Goal: Information Seeking & Learning: Check status

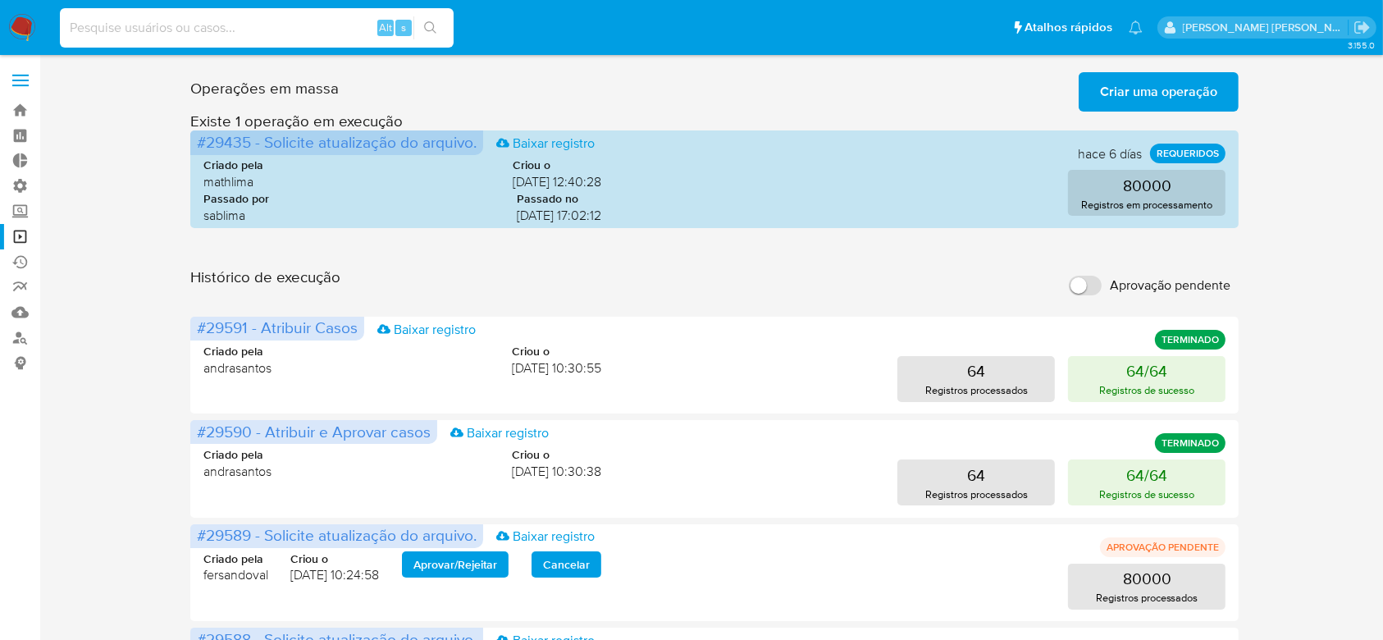
click at [131, 24] on input at bounding box center [257, 27] width 394 height 21
paste input "765BnaDZNutvQ6t5j9waMRkw"
type input "765BnaDZNutvQ6t5j9waMRkw"
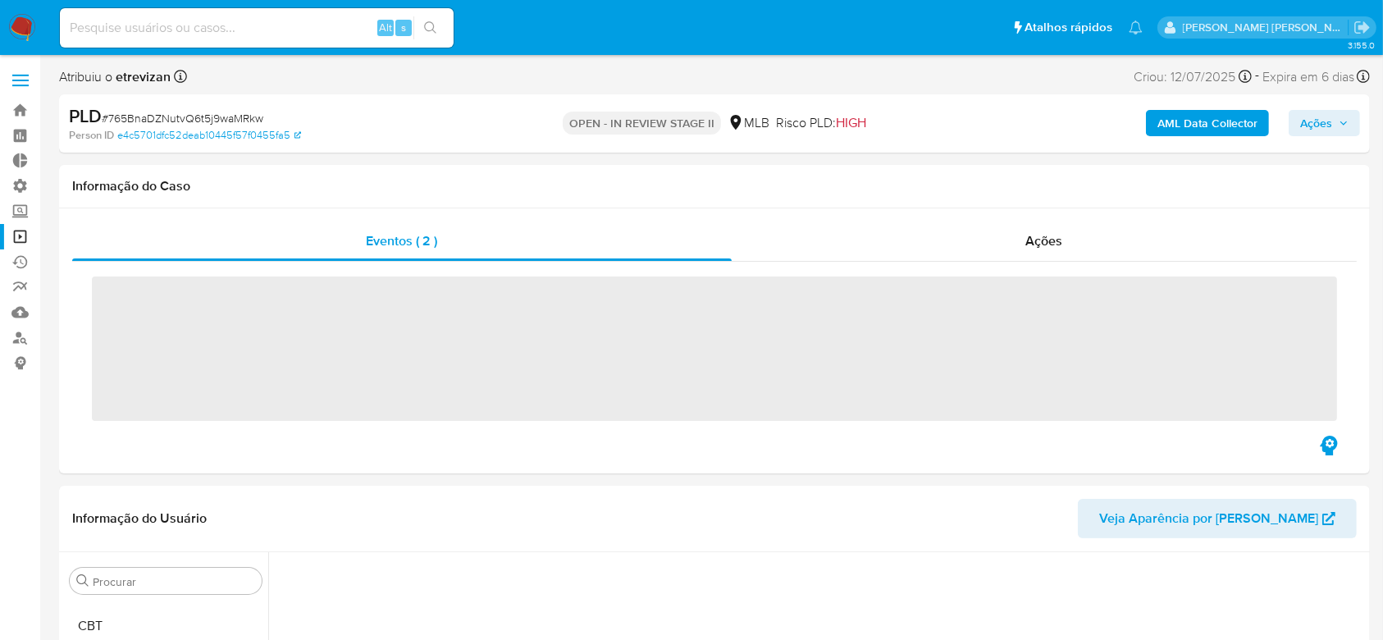
scroll to position [255, 0]
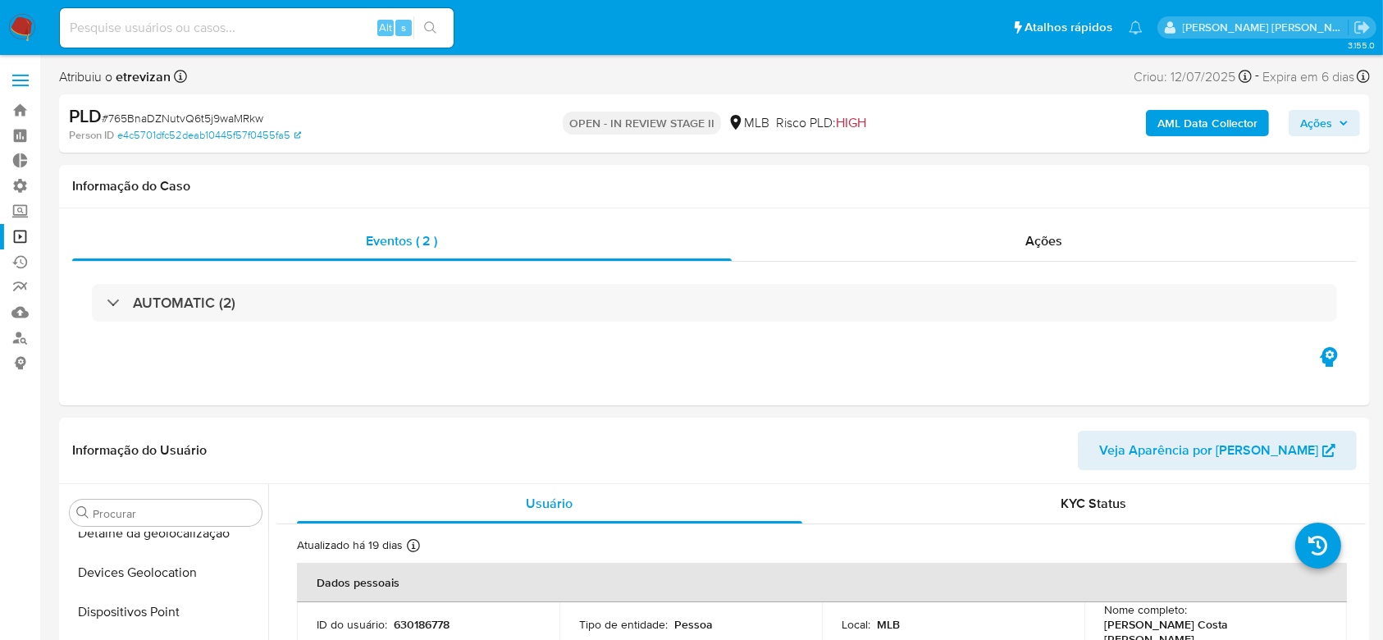
select select "10"
click at [202, 23] on input at bounding box center [257, 27] width 394 height 21
paste input "765BnaDZNutvQ6t5j9waMRkw"
type input "765BnaDZNutvQ6t5j9waMRkw"
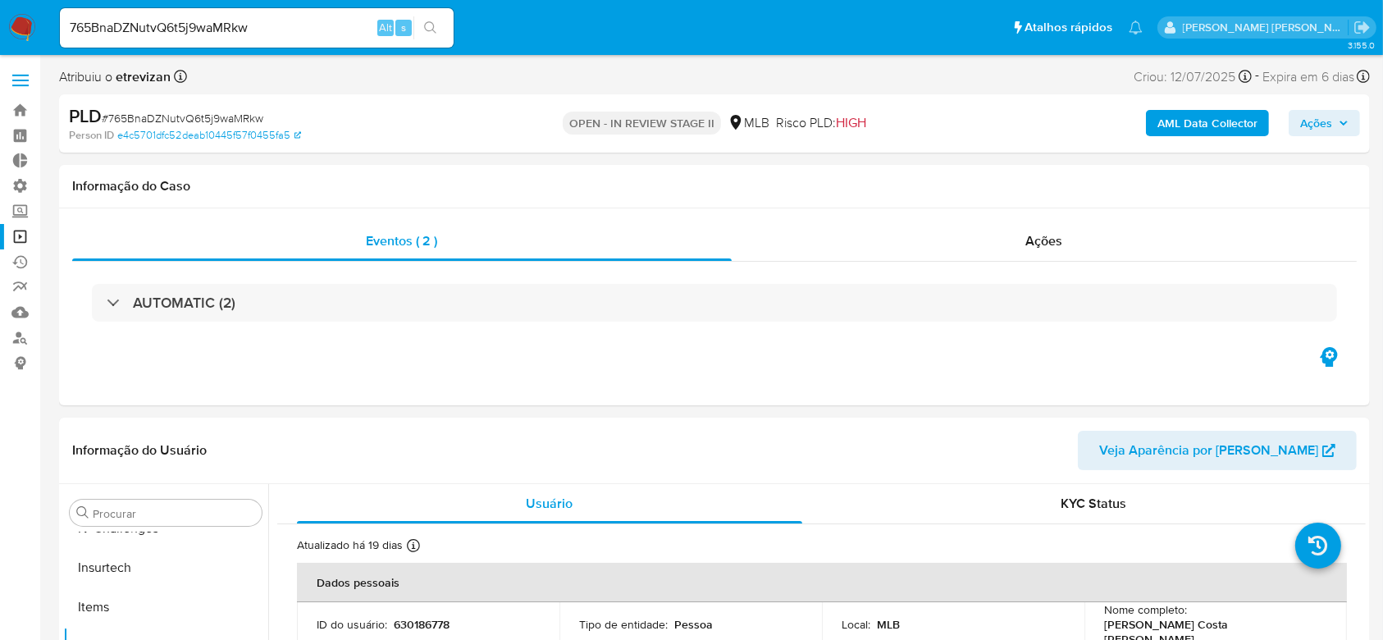
click at [443, 25] on button "search-icon" at bounding box center [430, 27] width 34 height 23
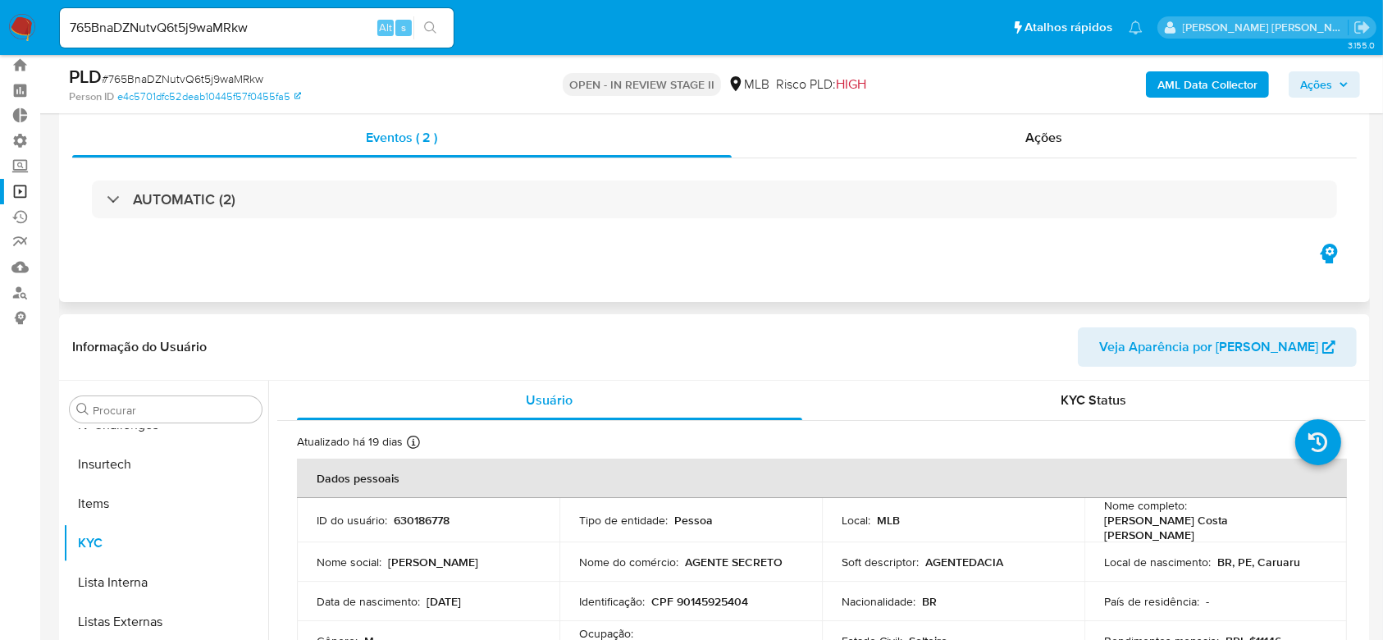
scroll to position [0, 0]
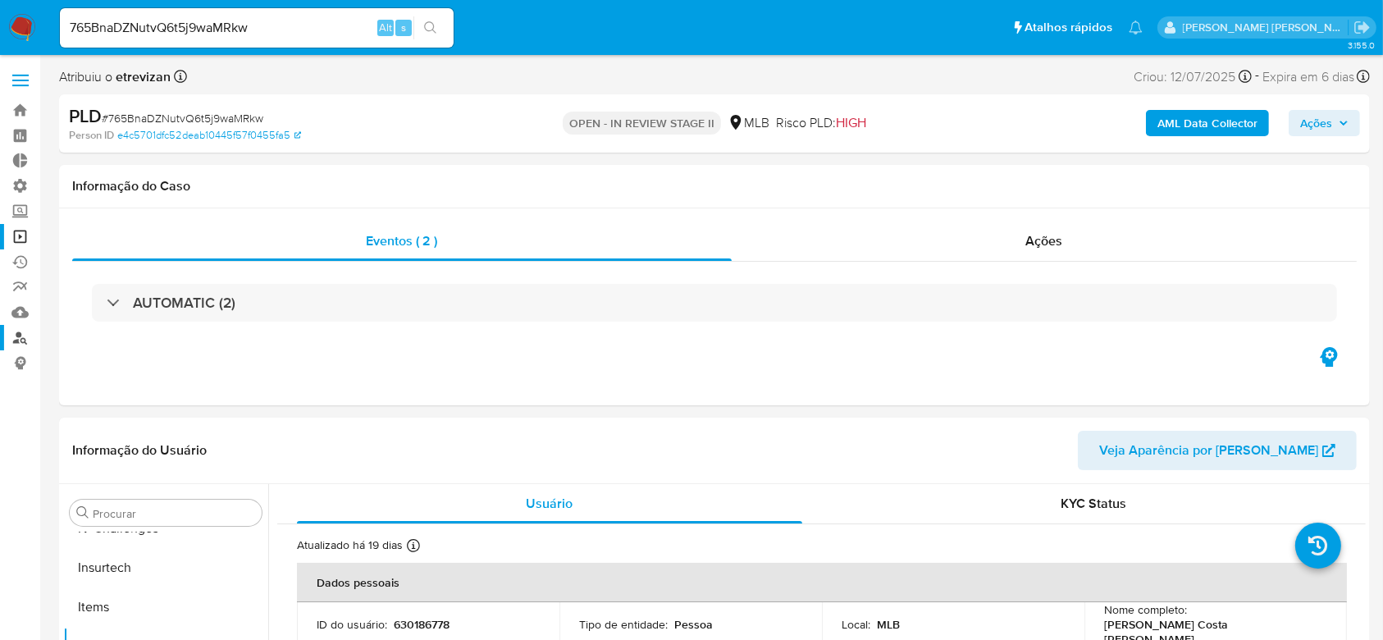
click at [21, 335] on link "Localizador de pessoas" at bounding box center [97, 337] width 195 height 25
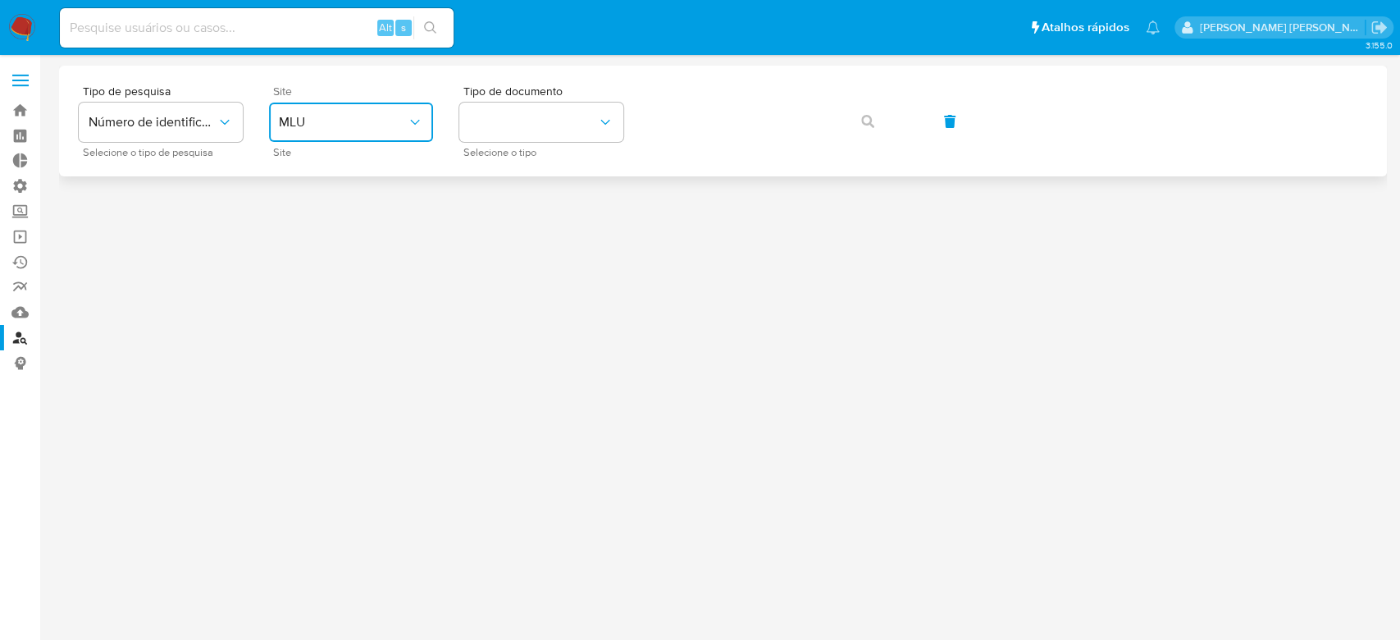
click at [420, 124] on icon "site_id" at bounding box center [415, 122] width 16 height 16
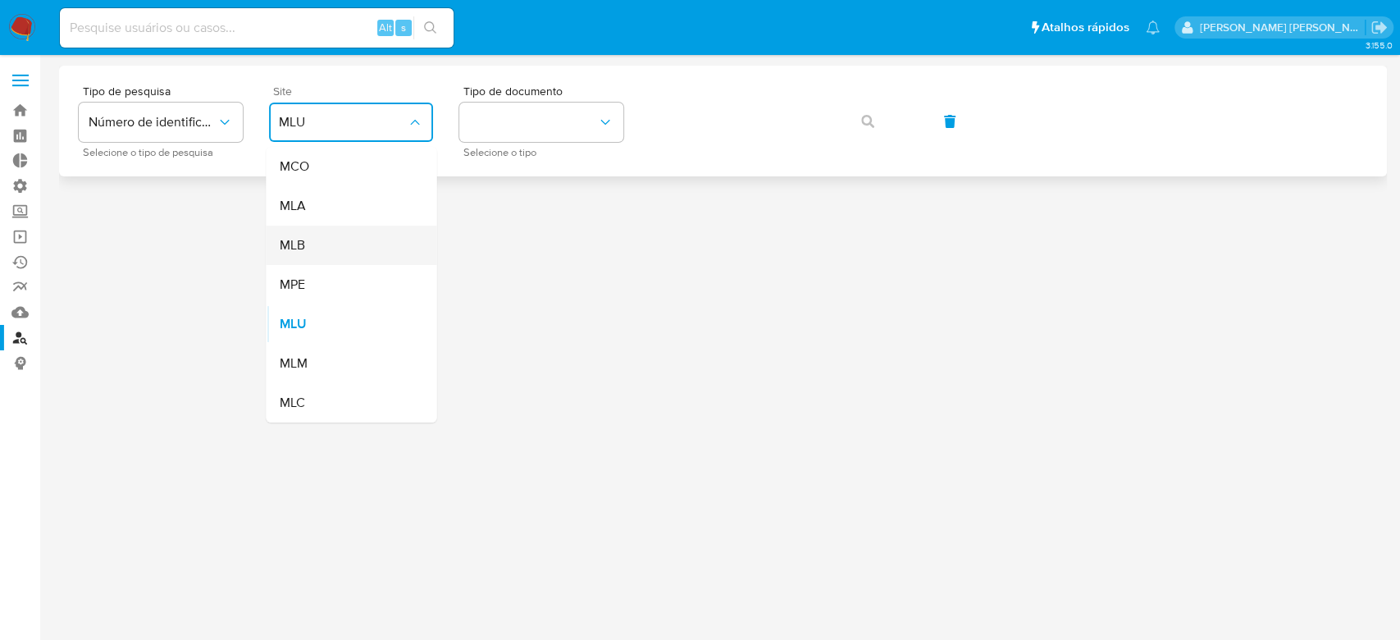
click at [348, 244] on div "MLB" at bounding box center [346, 245] width 134 height 39
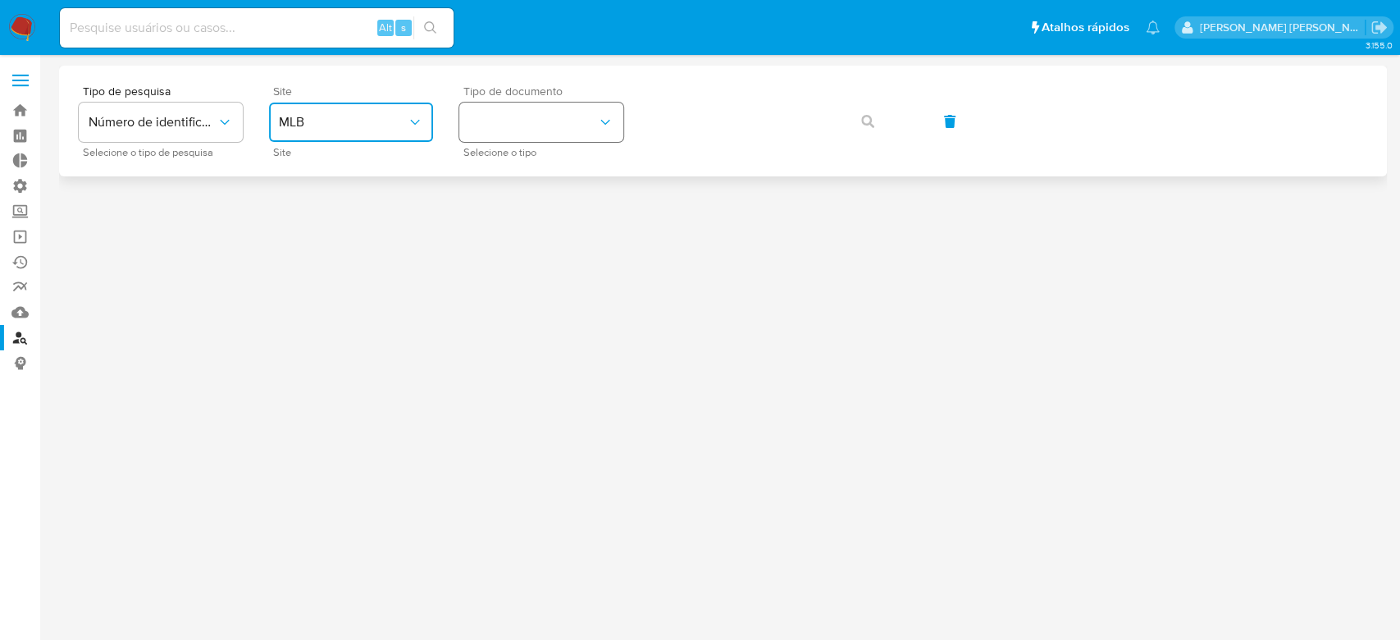
click at [529, 108] on button "identificationType" at bounding box center [541, 122] width 164 height 39
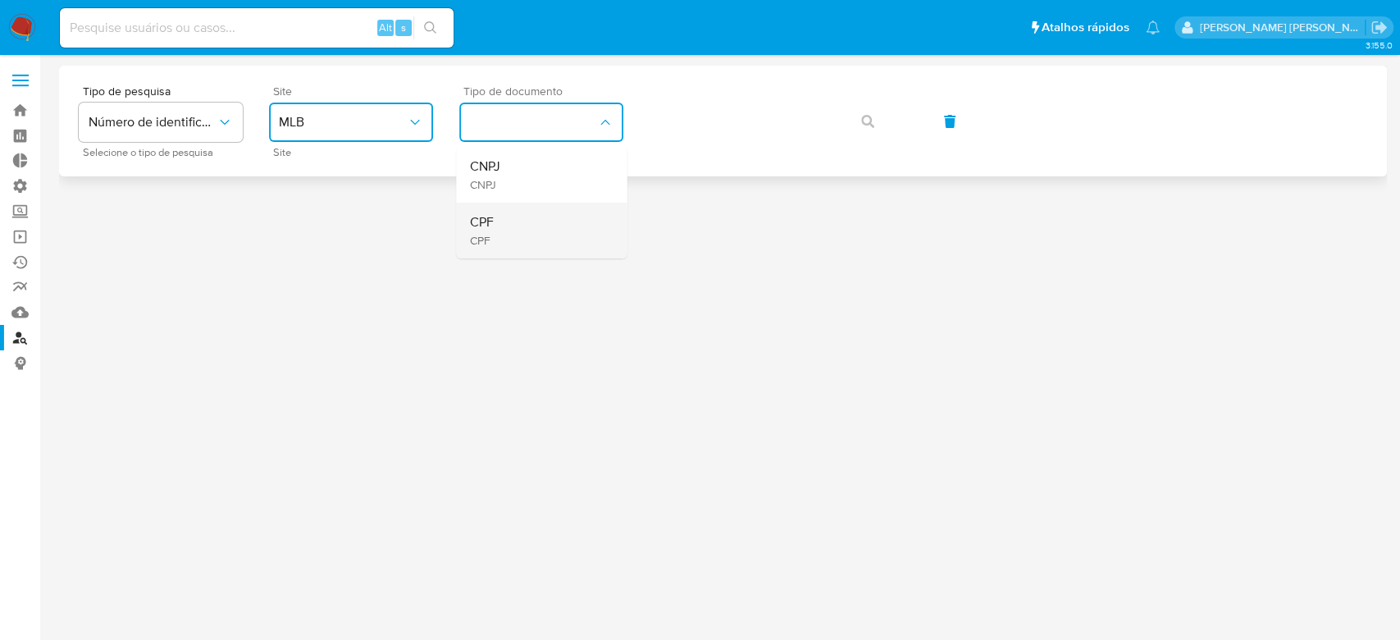
click at [510, 220] on div "CPF CPF" at bounding box center [536, 231] width 134 height 56
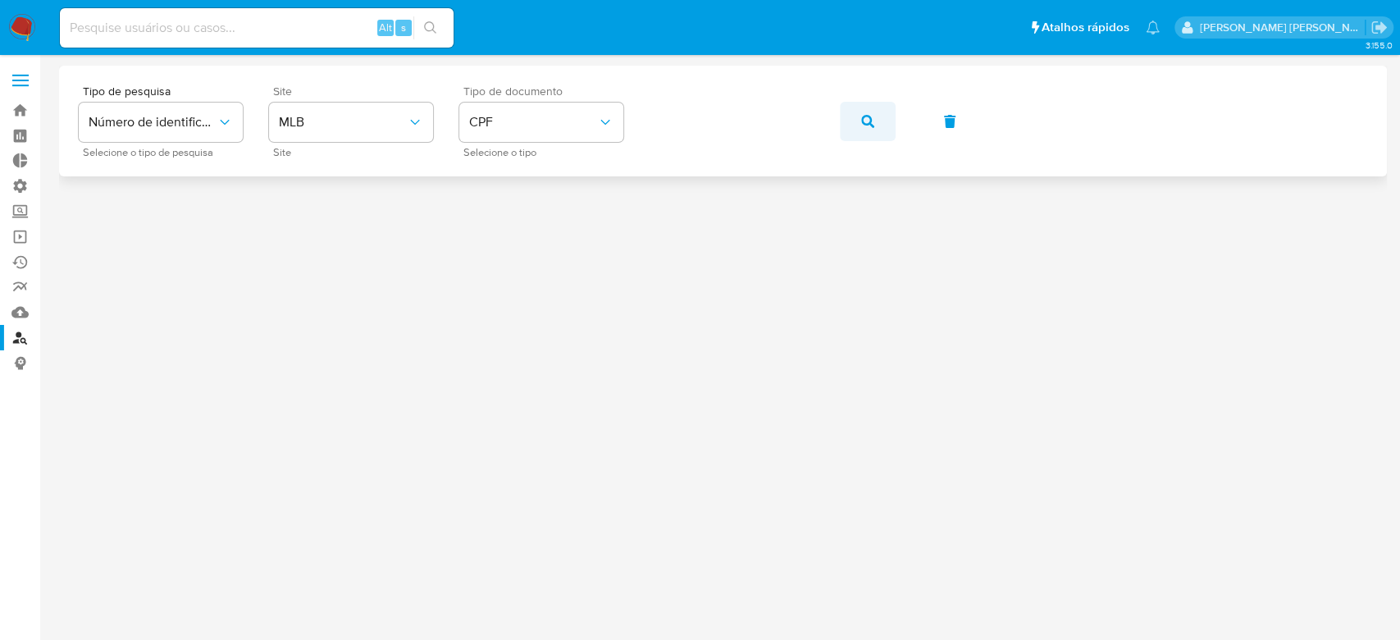
click at [864, 115] on icon "button" at bounding box center [867, 121] width 13 height 13
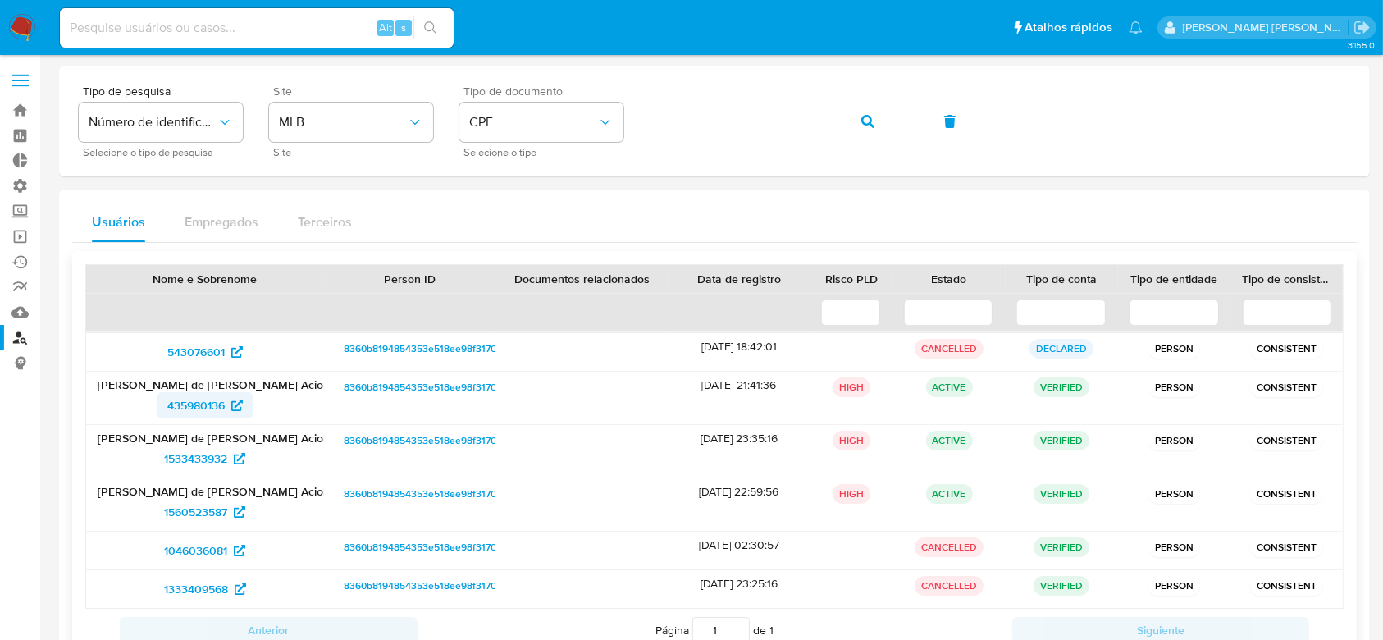
click at [187, 397] on span "435980136" at bounding box center [195, 405] width 57 height 26
click at [871, 124] on icon "button" at bounding box center [867, 121] width 13 height 13
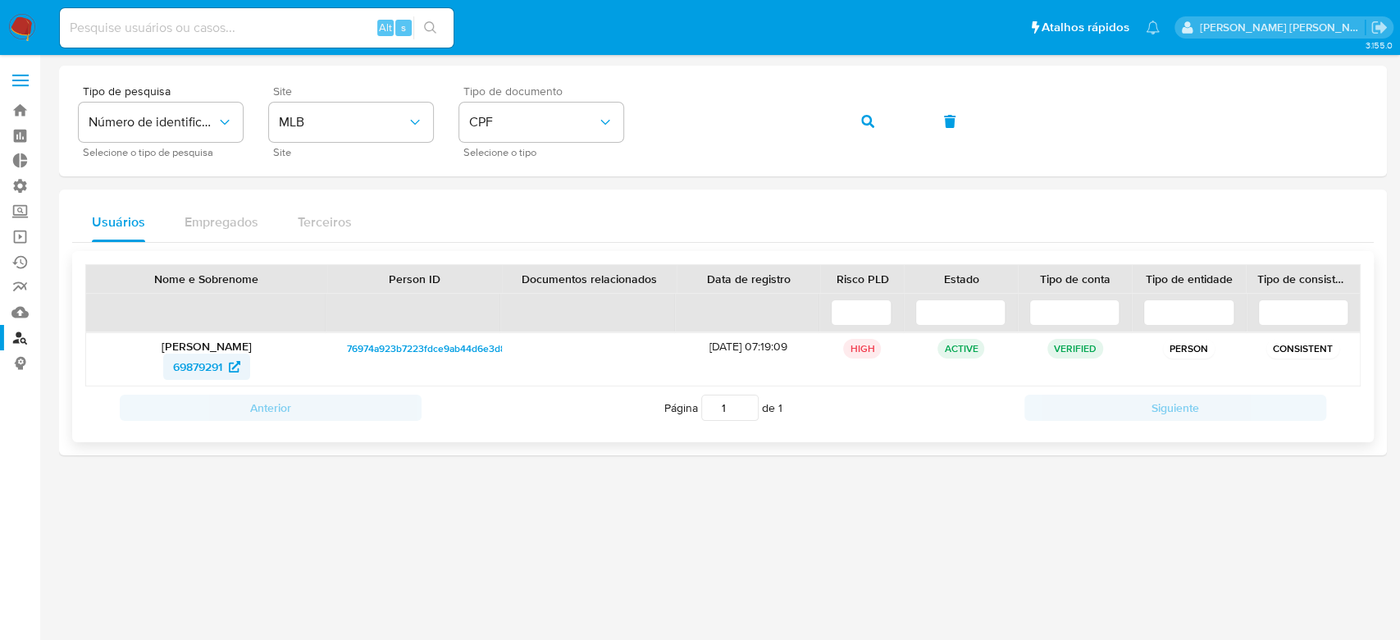
click at [198, 362] on span "69879291" at bounding box center [197, 366] width 49 height 26
click at [162, 35] on input at bounding box center [257, 27] width 394 height 21
paste input "BBU9jKfYhgIJLlLN3oktEtLA"
type input "BBU9jKfYhgIJLlLN3oktEtLA"
click at [433, 26] on icon "search-icon" at bounding box center [430, 27] width 12 height 12
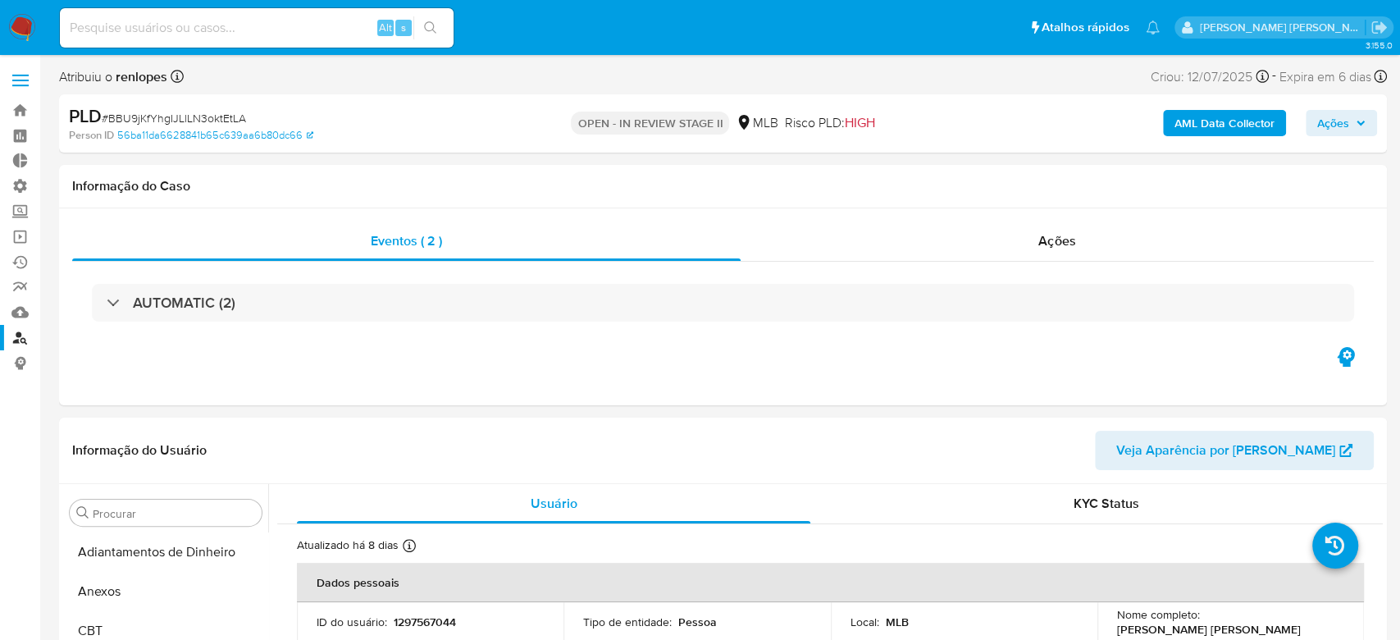
select select "10"
click at [177, 25] on input at bounding box center [257, 27] width 394 height 21
paste input "-------------------------------------------------------------------------------…"
type input "-------------------------------------------------------------------------------…"
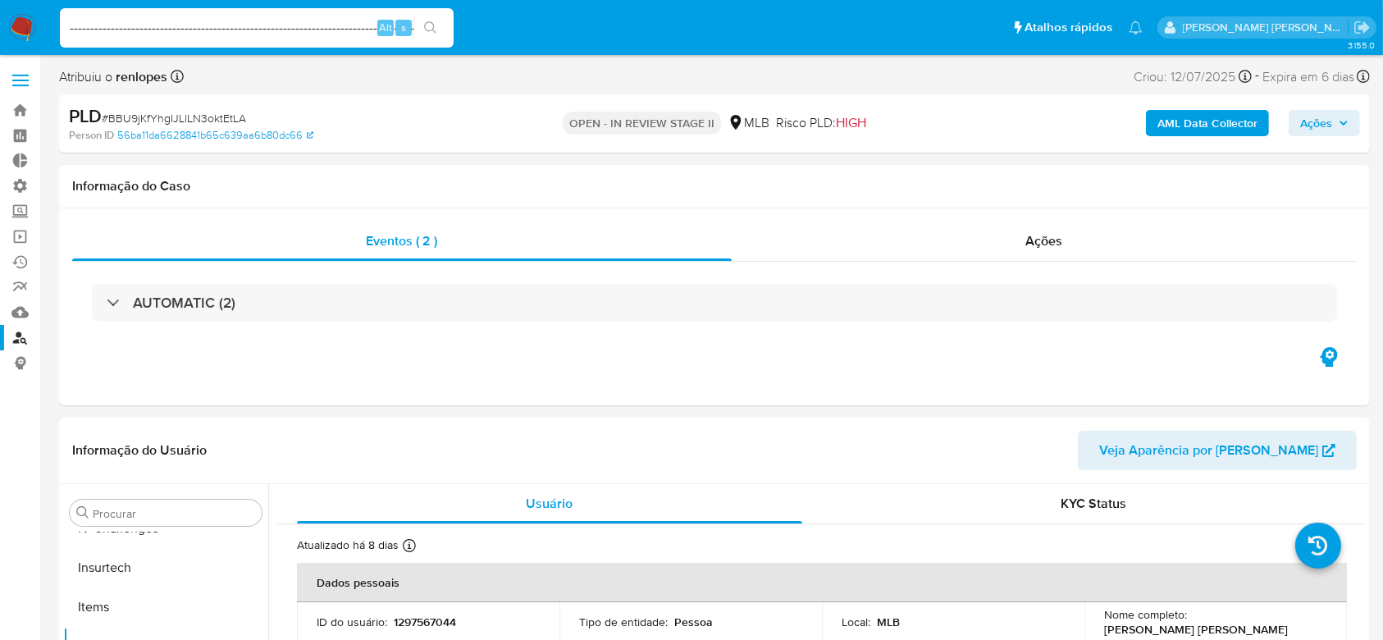
scroll to position [0, 104]
click at [292, 26] on input "-------------------------------------------------------------------------------…" at bounding box center [257, 27] width 394 height 21
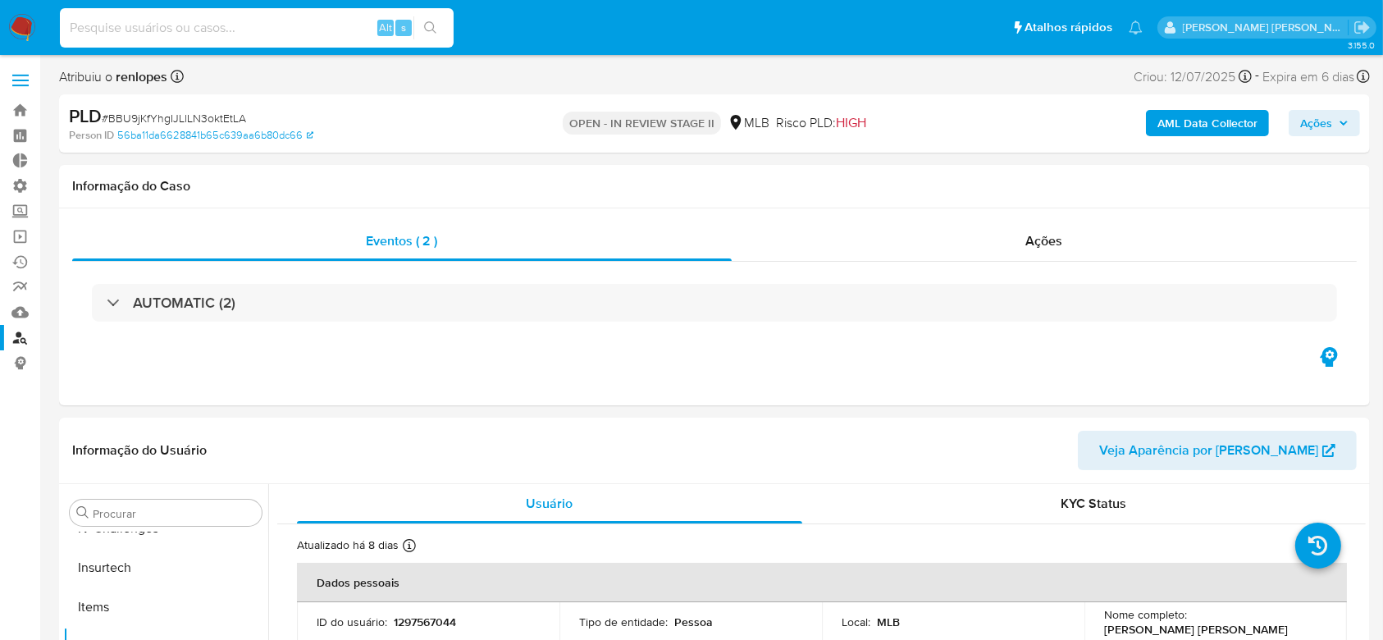
click at [185, 29] on input at bounding box center [257, 27] width 394 height 21
paste input "Im7X8CokWQgnVwLVTl0Fcy0V"
type input "Im7X8CokWQgnVwLVTl0Fcy0V"
click at [432, 26] on icon "search-icon" at bounding box center [430, 27] width 13 height 13
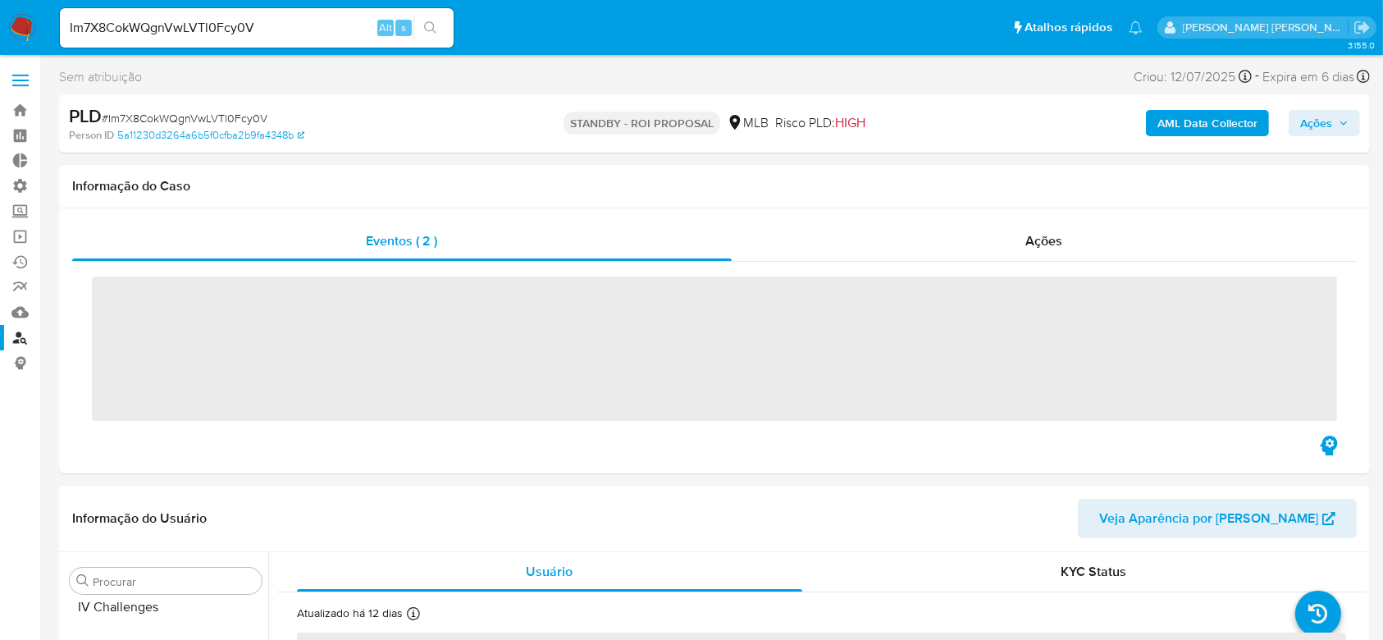
scroll to position [732, 0]
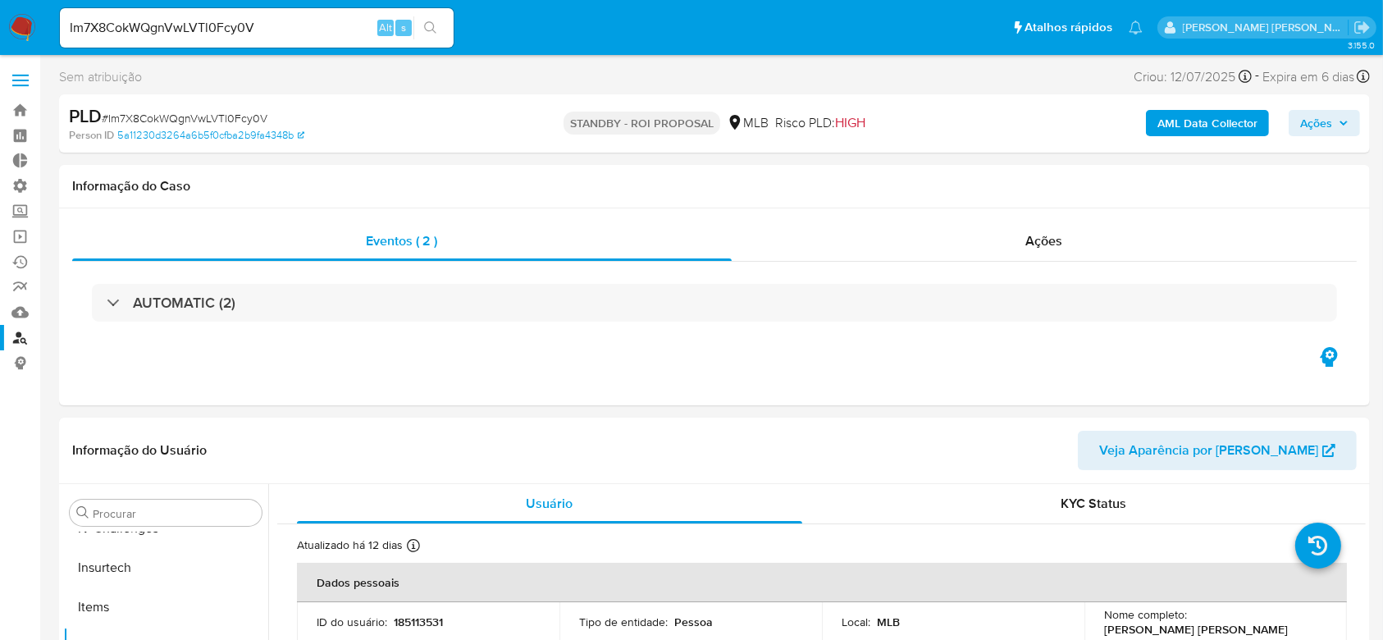
select select "10"
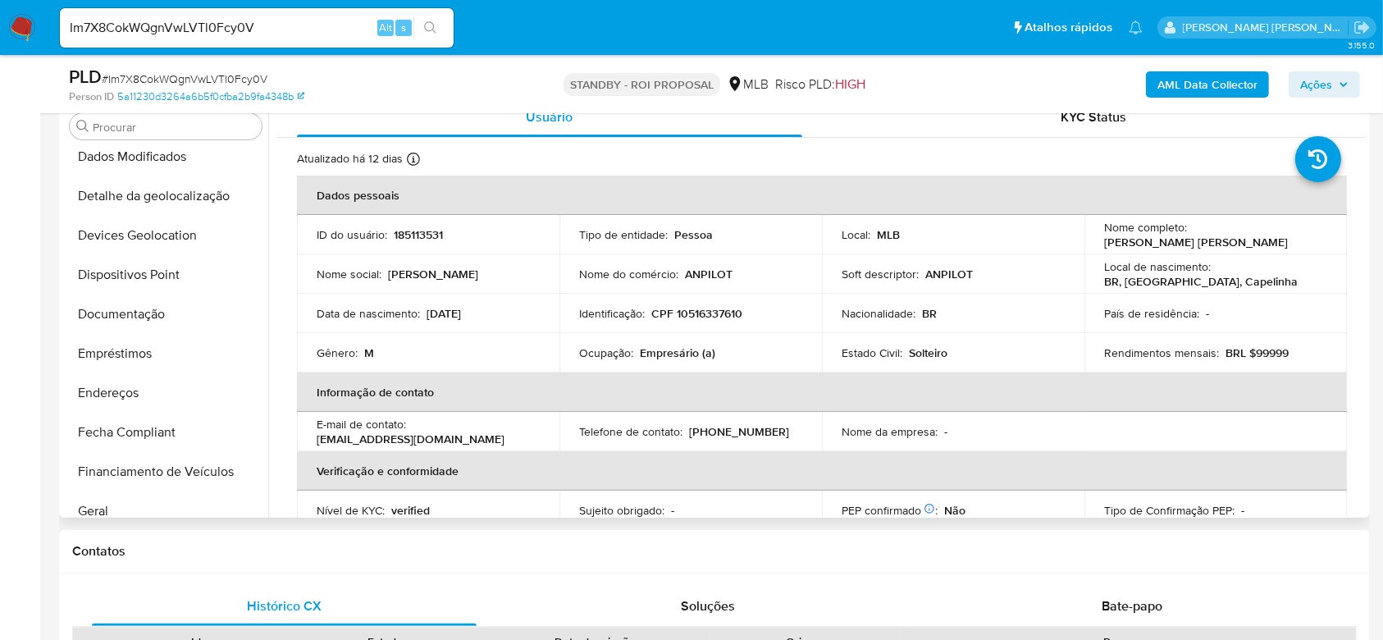
scroll to position [185, 0]
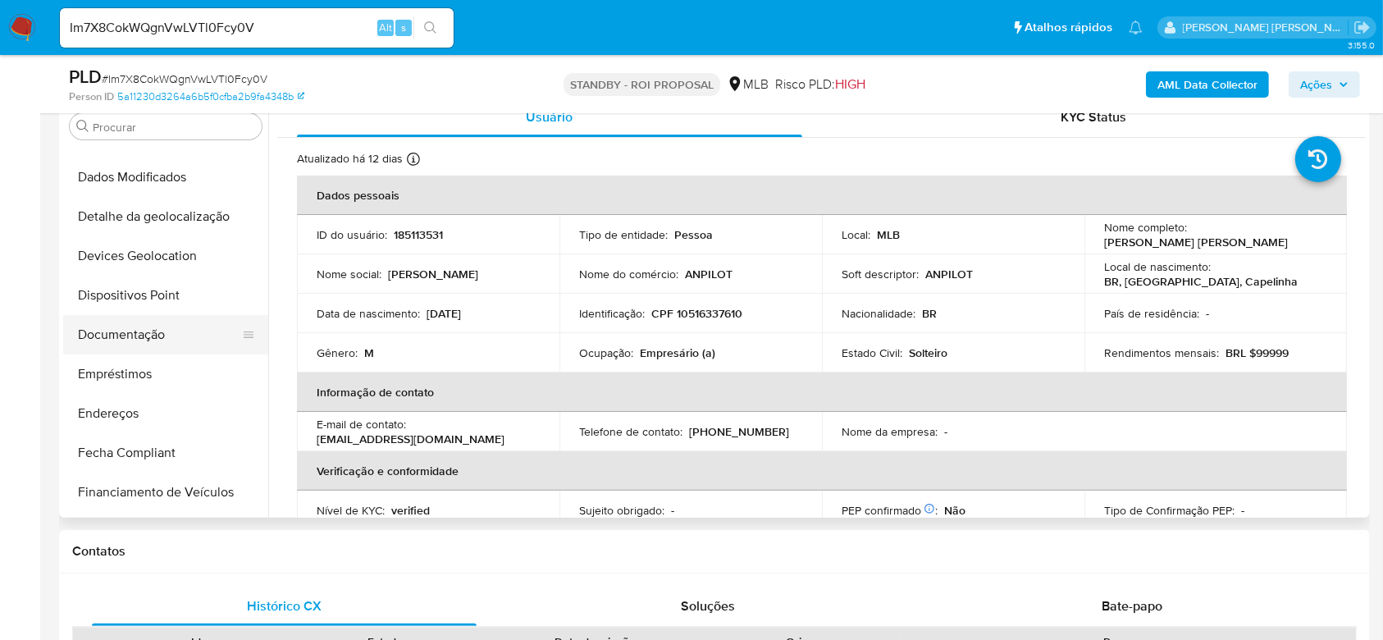
click at [146, 335] on button "Documentação" at bounding box center [159, 334] width 192 height 39
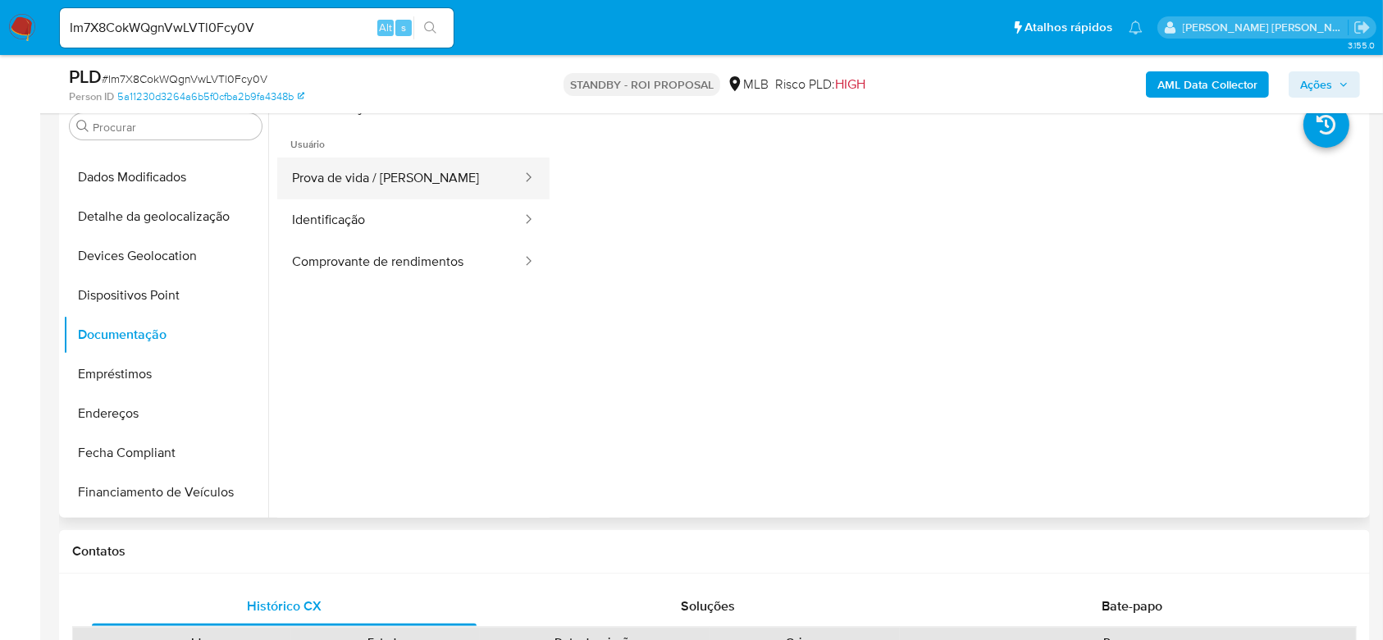
click at [394, 174] on button "Prova de vida / [PERSON_NAME]" at bounding box center [400, 178] width 246 height 42
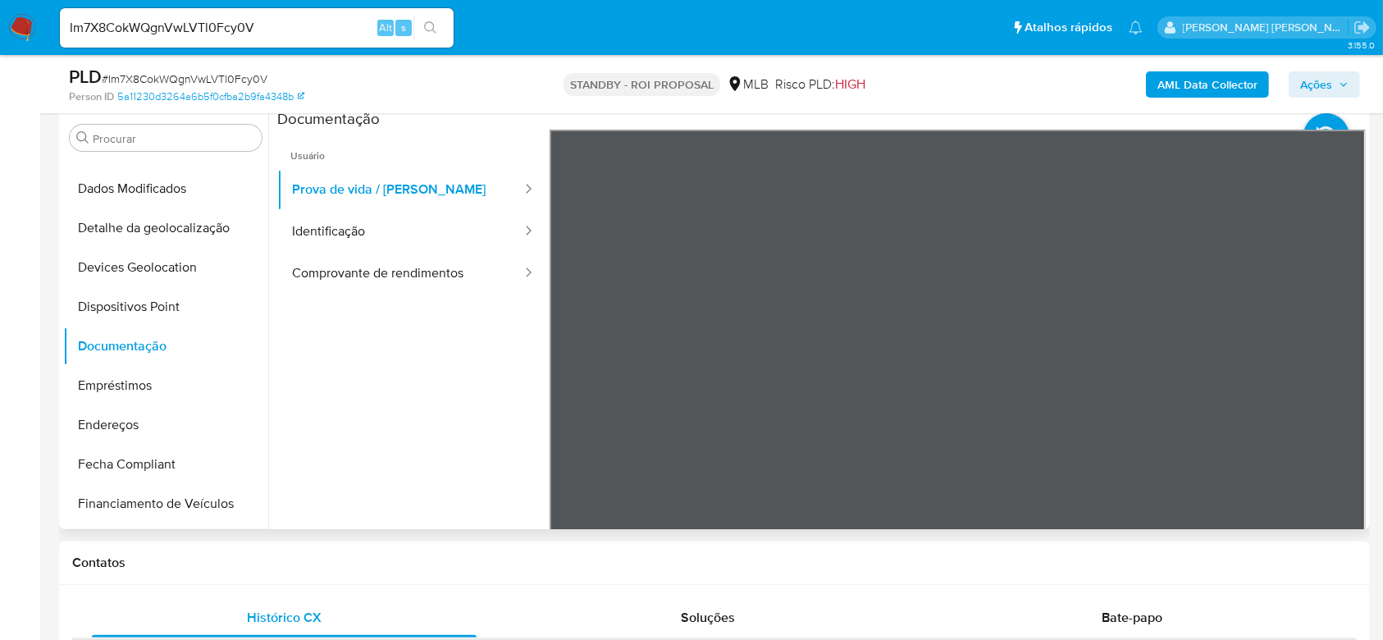
scroll to position [328, 0]
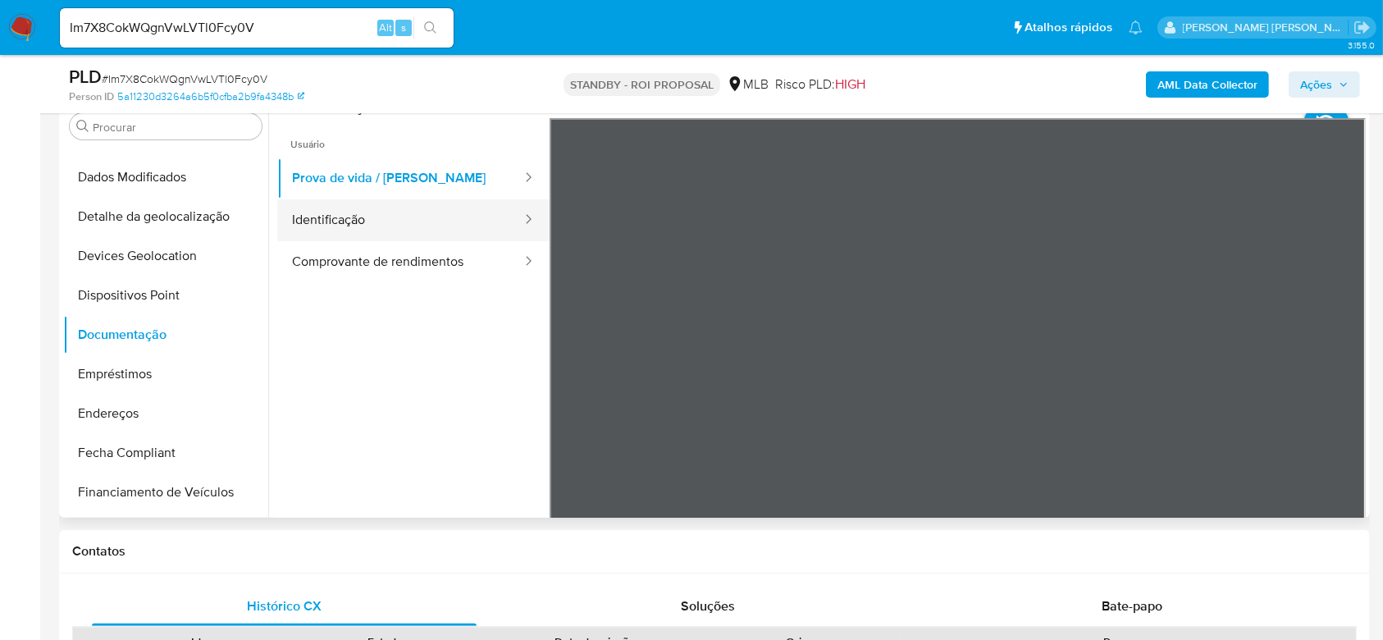
click at [381, 224] on button "Identificação" at bounding box center [400, 220] width 246 height 42
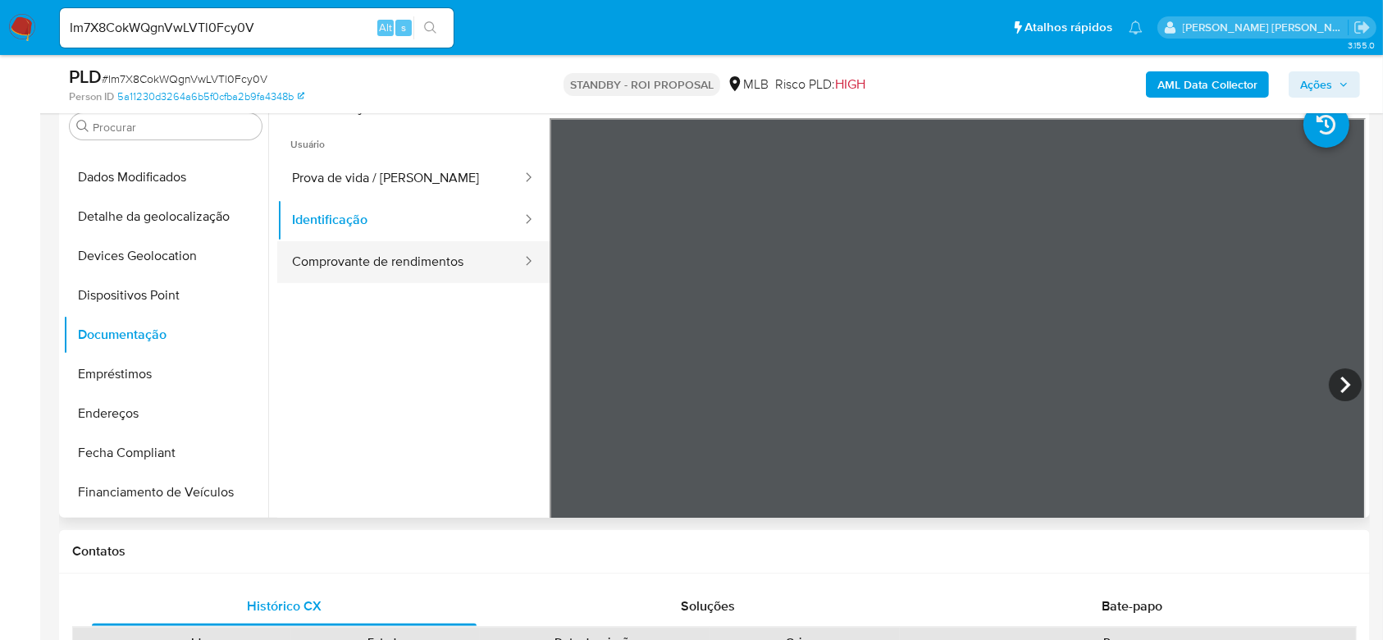
click at [436, 268] on button "Comprovante de rendimentos" at bounding box center [400, 262] width 246 height 42
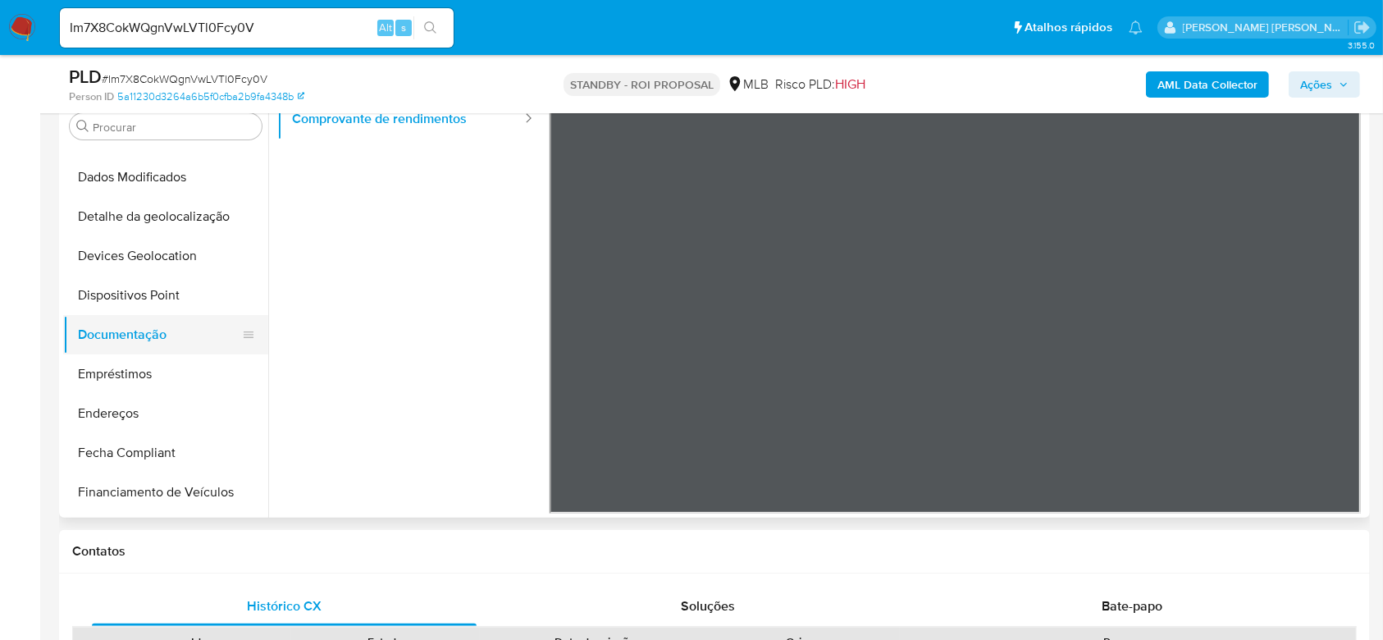
scroll to position [295, 0]
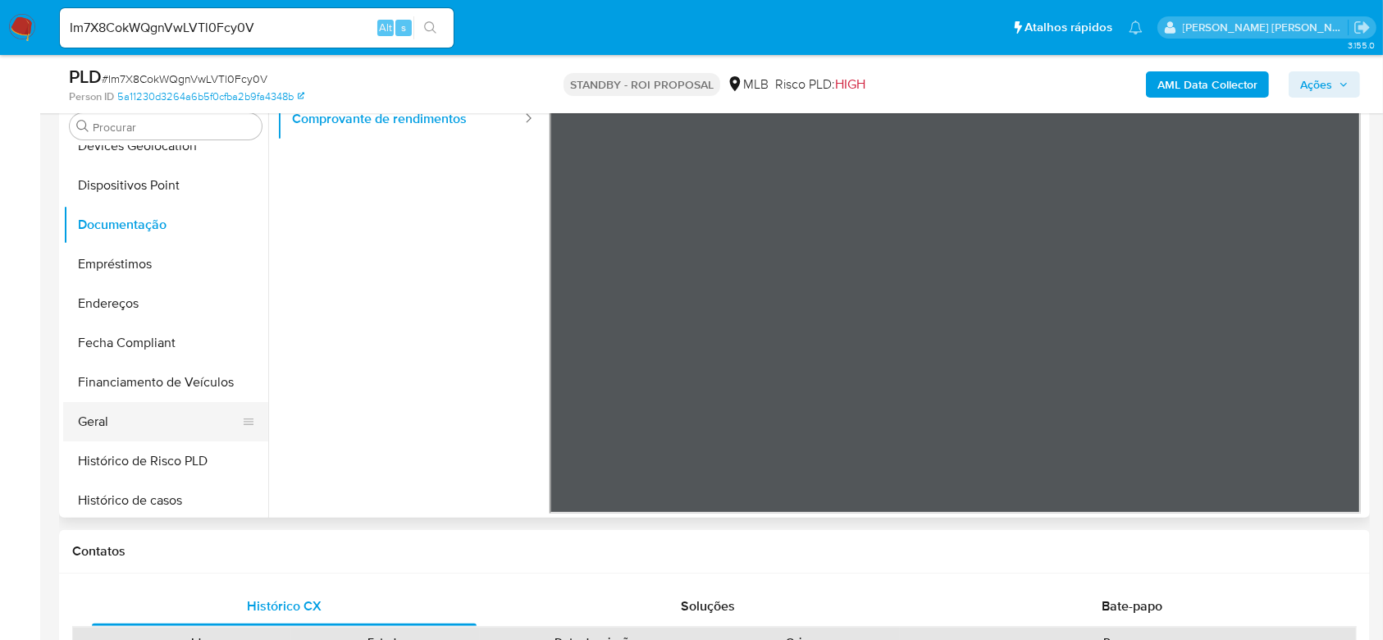
click at [112, 414] on button "Geral" at bounding box center [159, 421] width 192 height 39
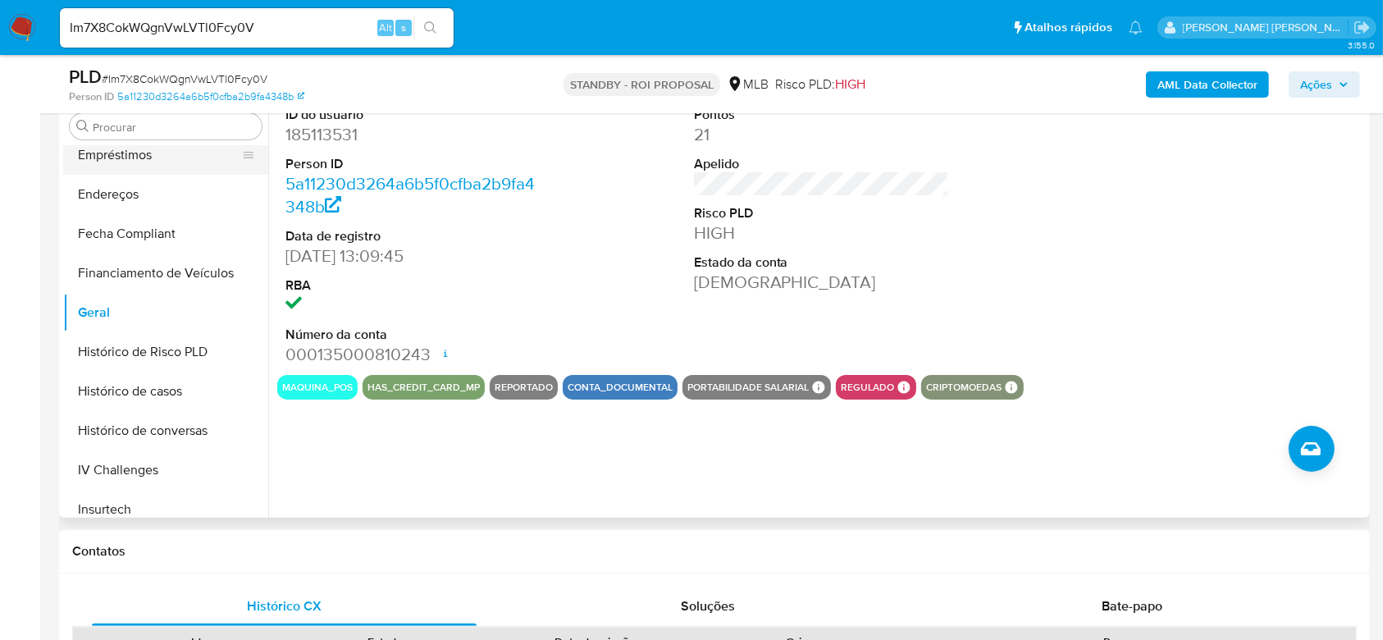
scroll to position [513, 0]
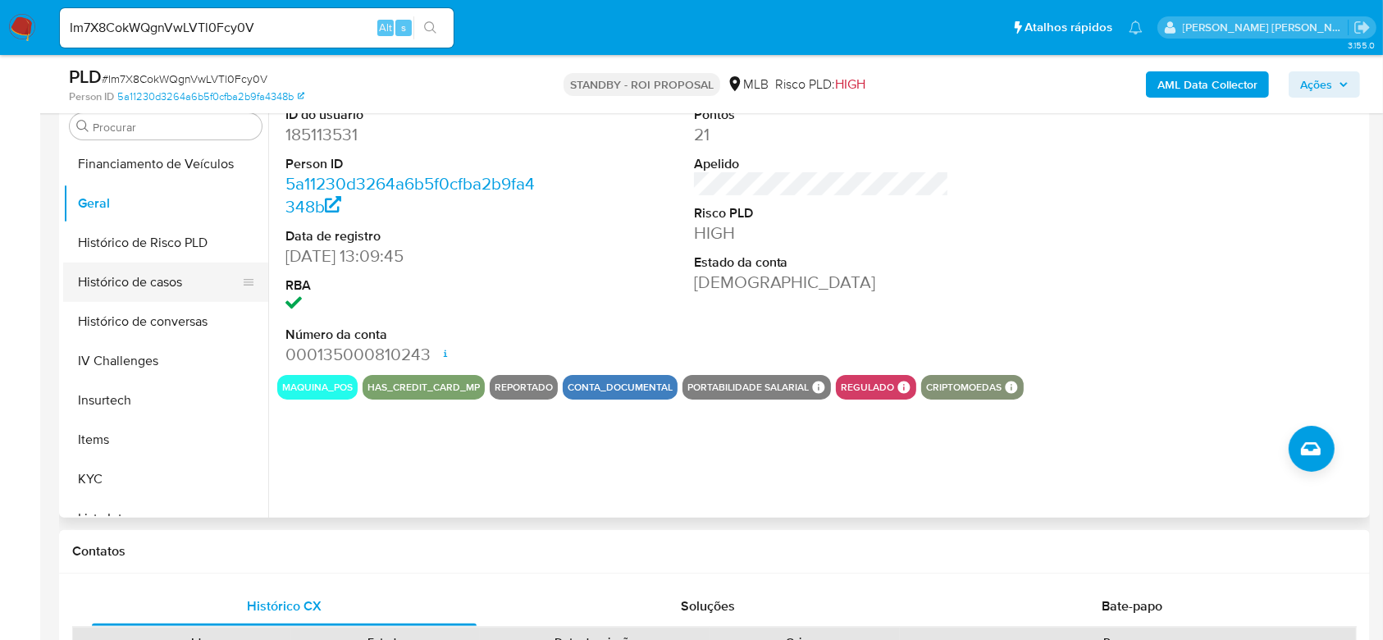
click at [156, 278] on button "Histórico de casos" at bounding box center [159, 281] width 192 height 39
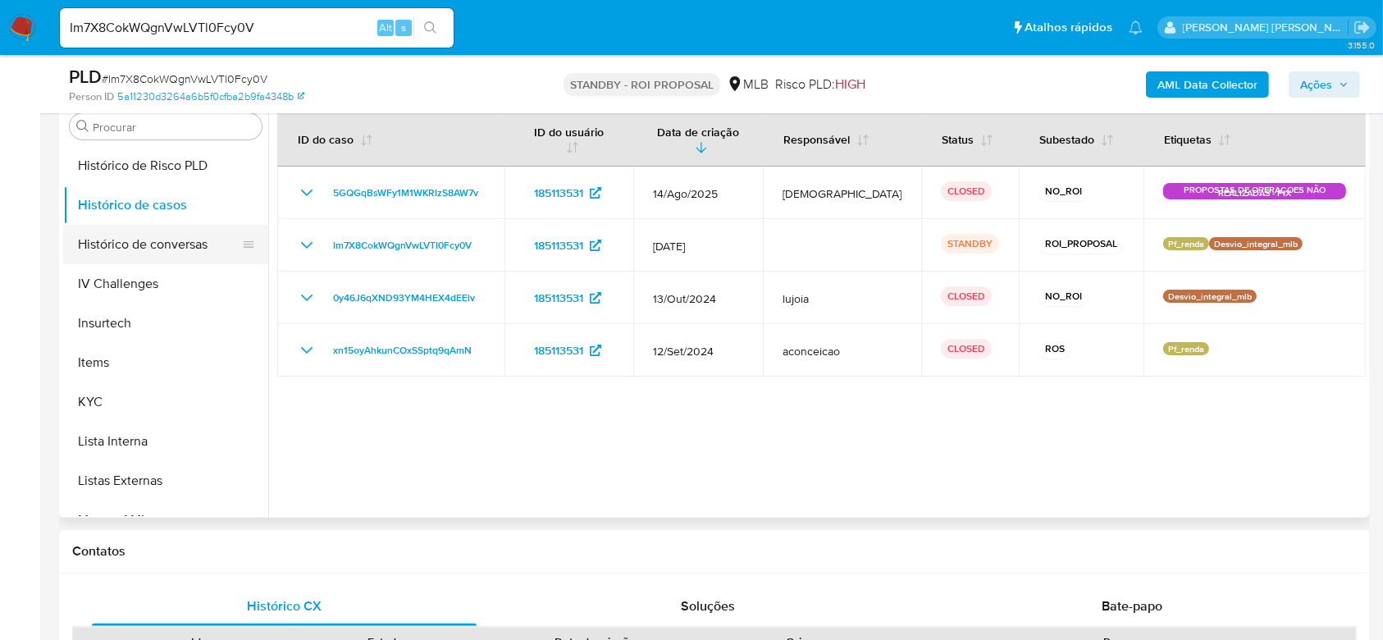
scroll to position [623, 0]
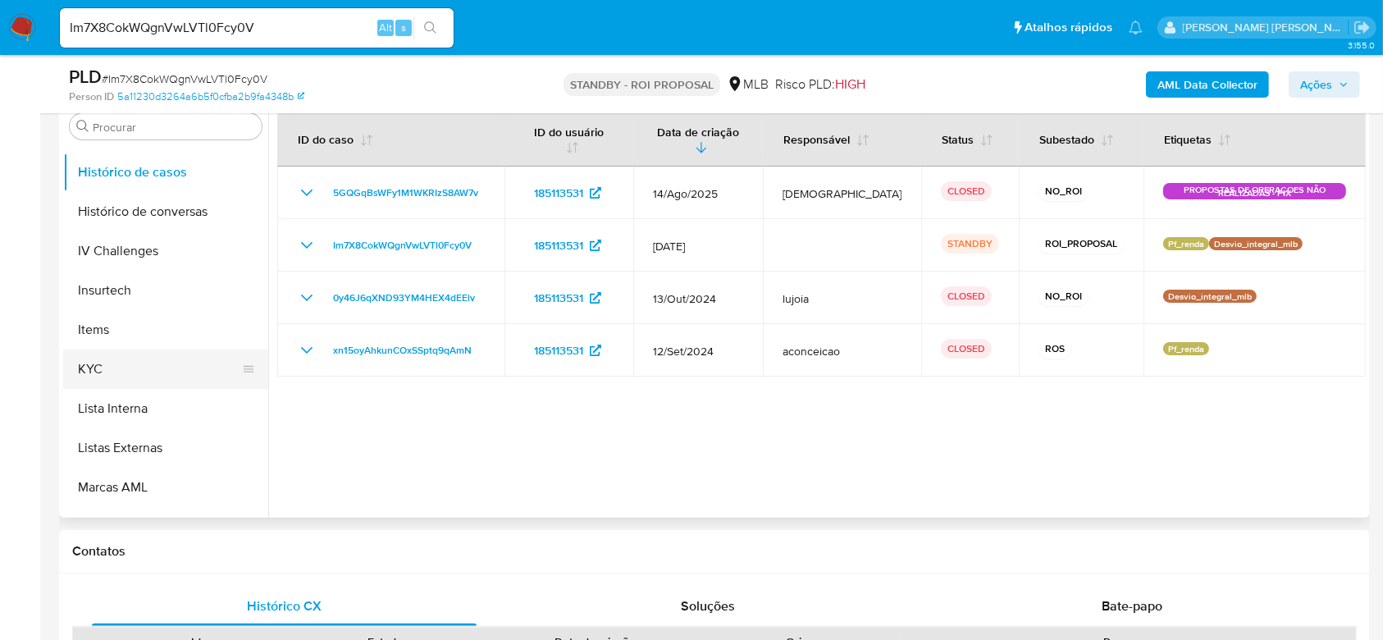
click at [125, 381] on button "KYC" at bounding box center [159, 368] width 192 height 39
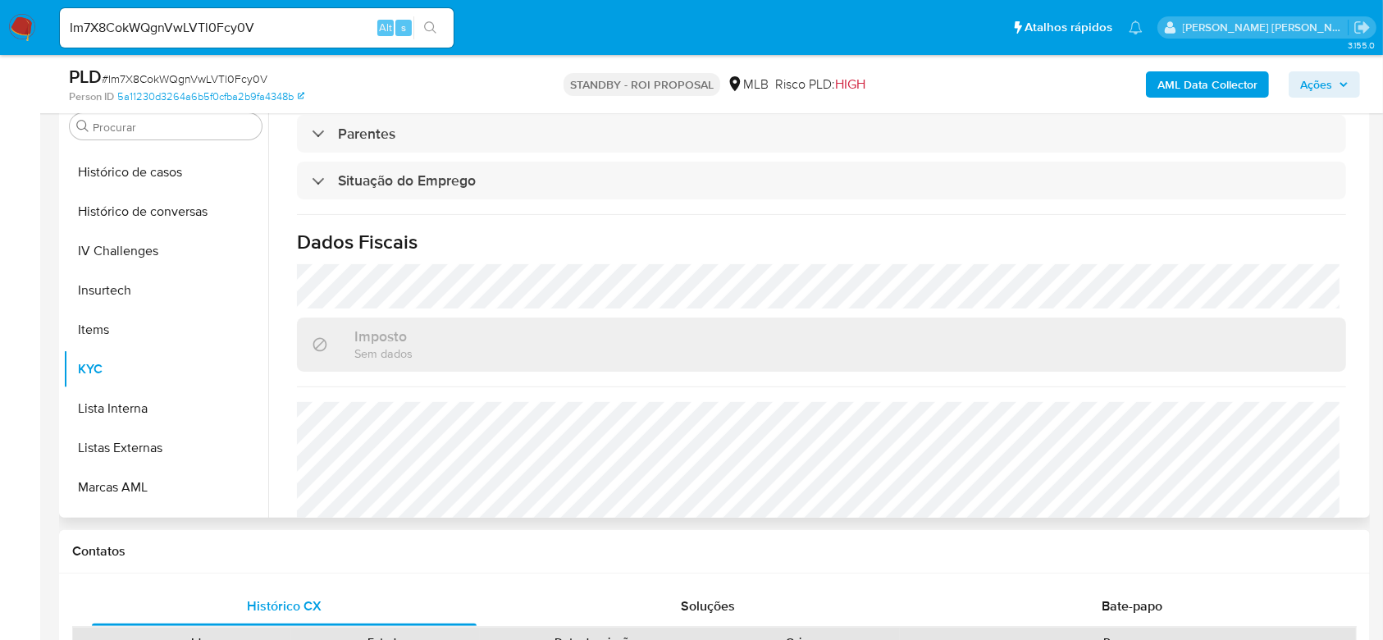
scroll to position [697, 0]
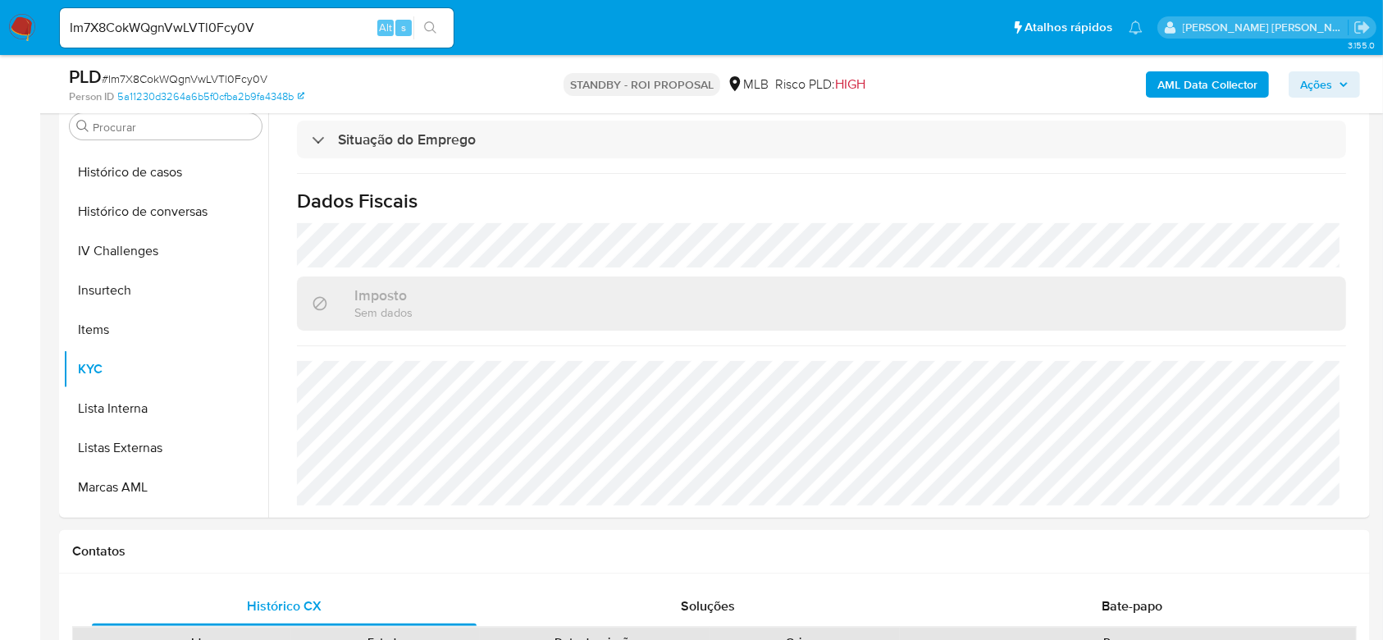
click at [197, 31] on input "Im7X8CokWQgnVwLVTl0Fcy0V" at bounding box center [257, 27] width 394 height 21
paste input "-------------------------------------------------------------------------------…"
type input "-------------------------------------------------------------------------------…"
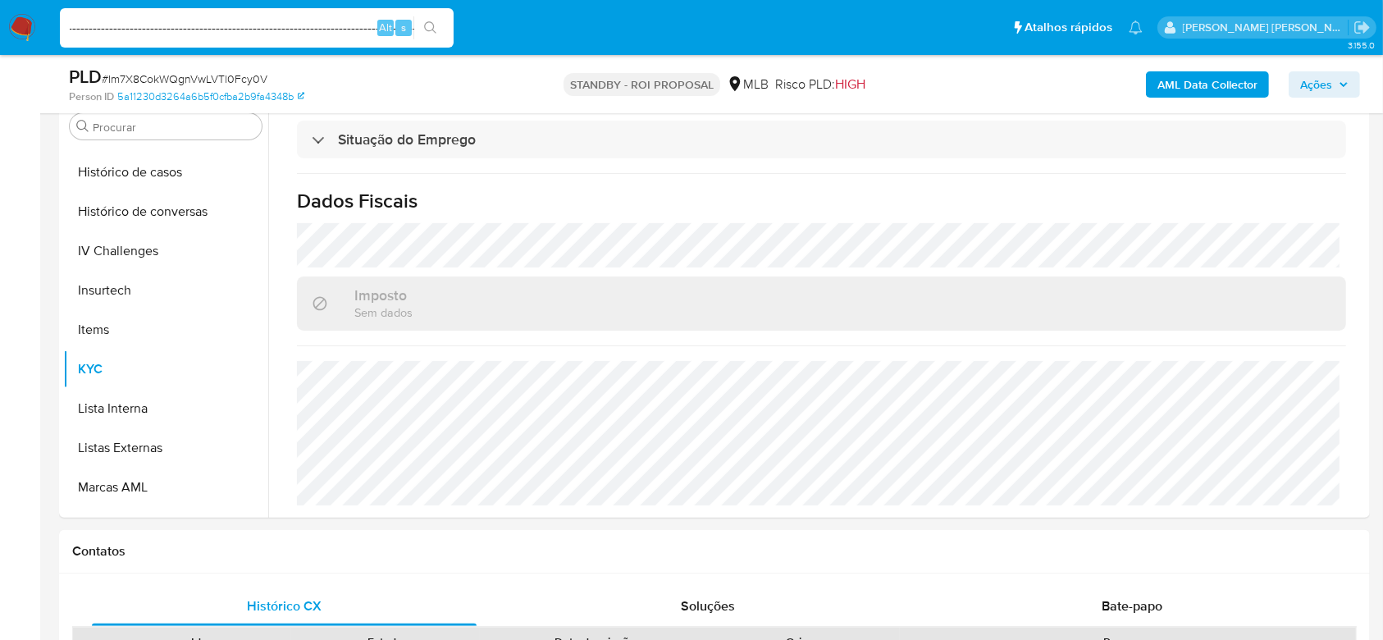
click at [294, 33] on input "-------------------------------------------------------------------------------…" at bounding box center [257, 27] width 394 height 21
click at [198, 29] on input at bounding box center [257, 27] width 394 height 21
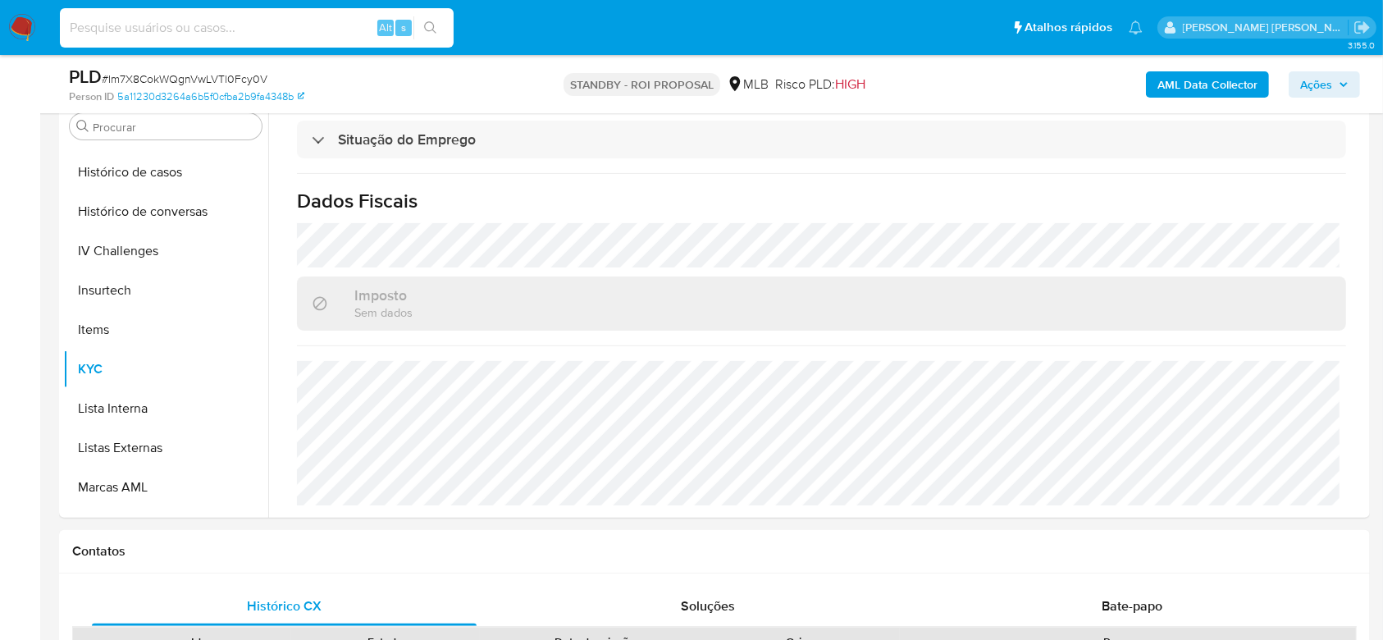
paste input "4N3IVgbd3b0QKMd9g4i3EHrx"
type input "4N3IVgbd3b0QKMd9g4i3EHrx"
click at [437, 26] on button "search-icon" at bounding box center [430, 27] width 34 height 23
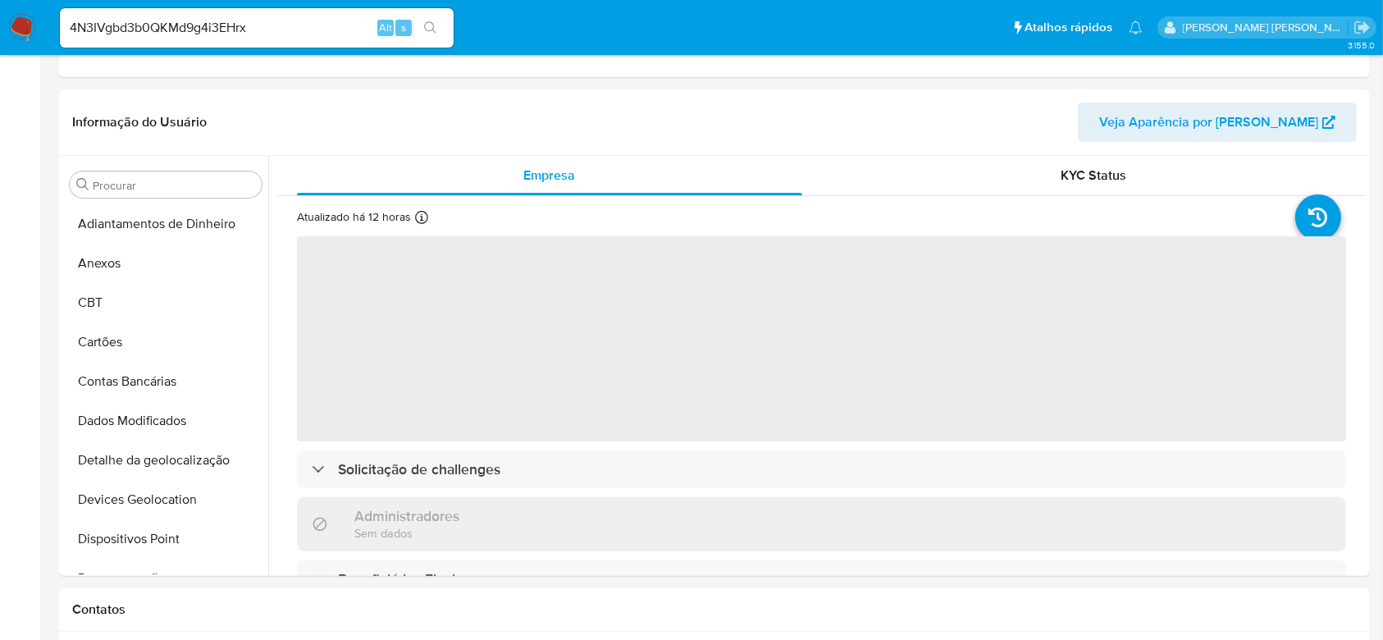
select select "10"
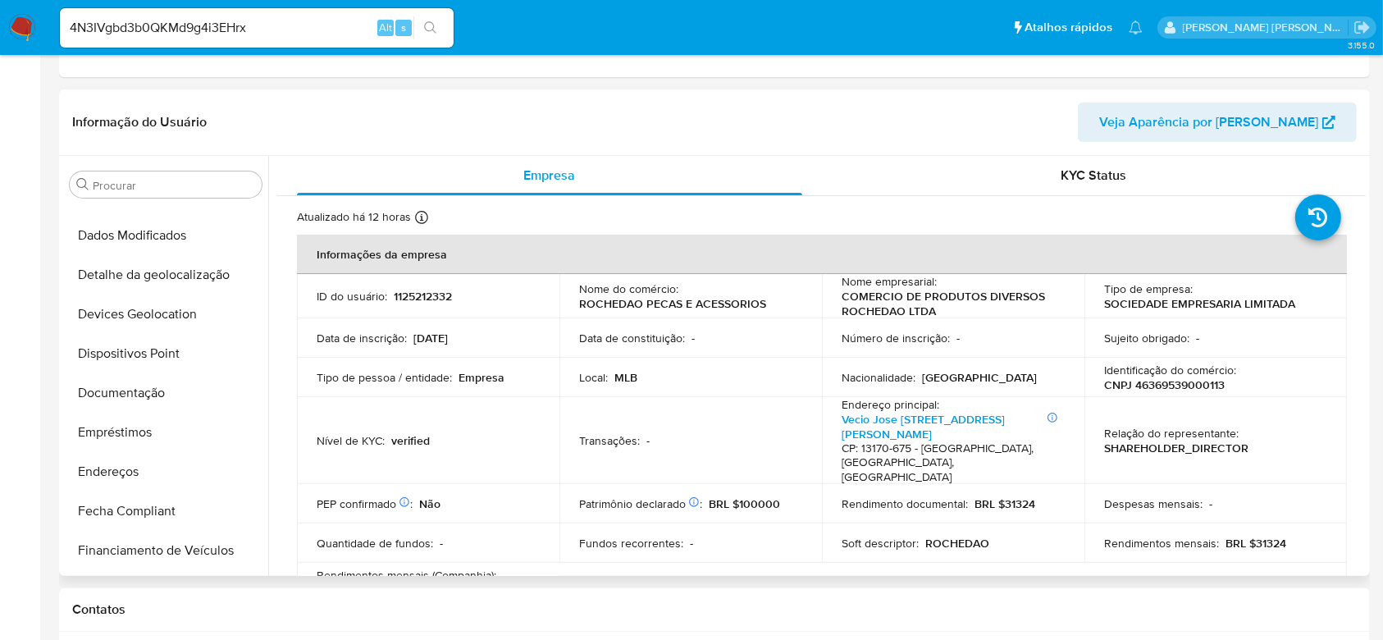
scroll to position [76, 0]
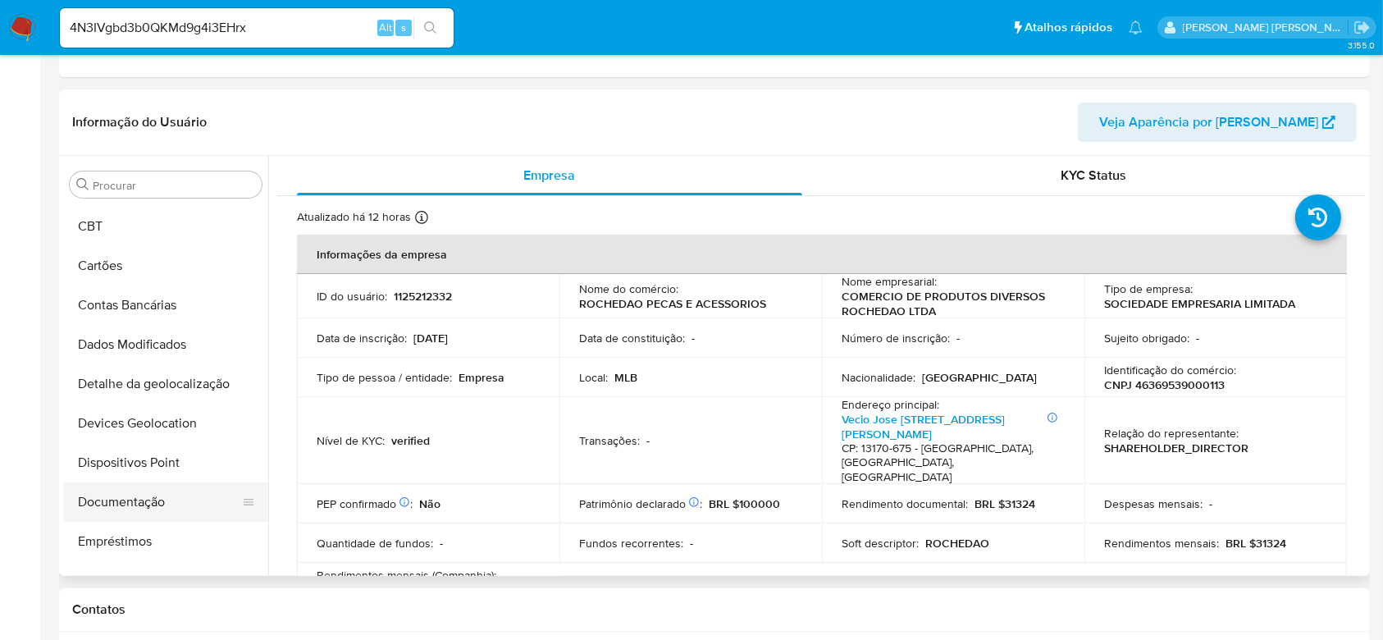
click at [153, 505] on button "Documentação" at bounding box center [159, 501] width 192 height 39
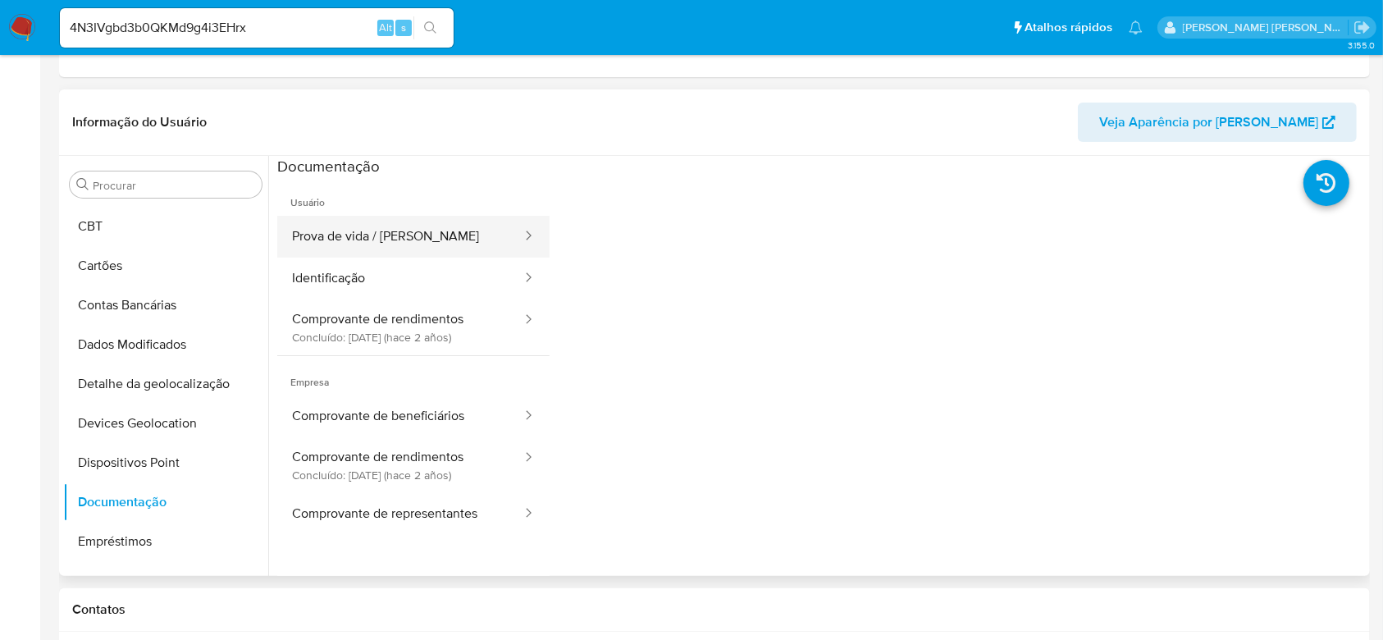
click at [403, 233] on button "Prova de vida / [PERSON_NAME]" at bounding box center [400, 237] width 246 height 42
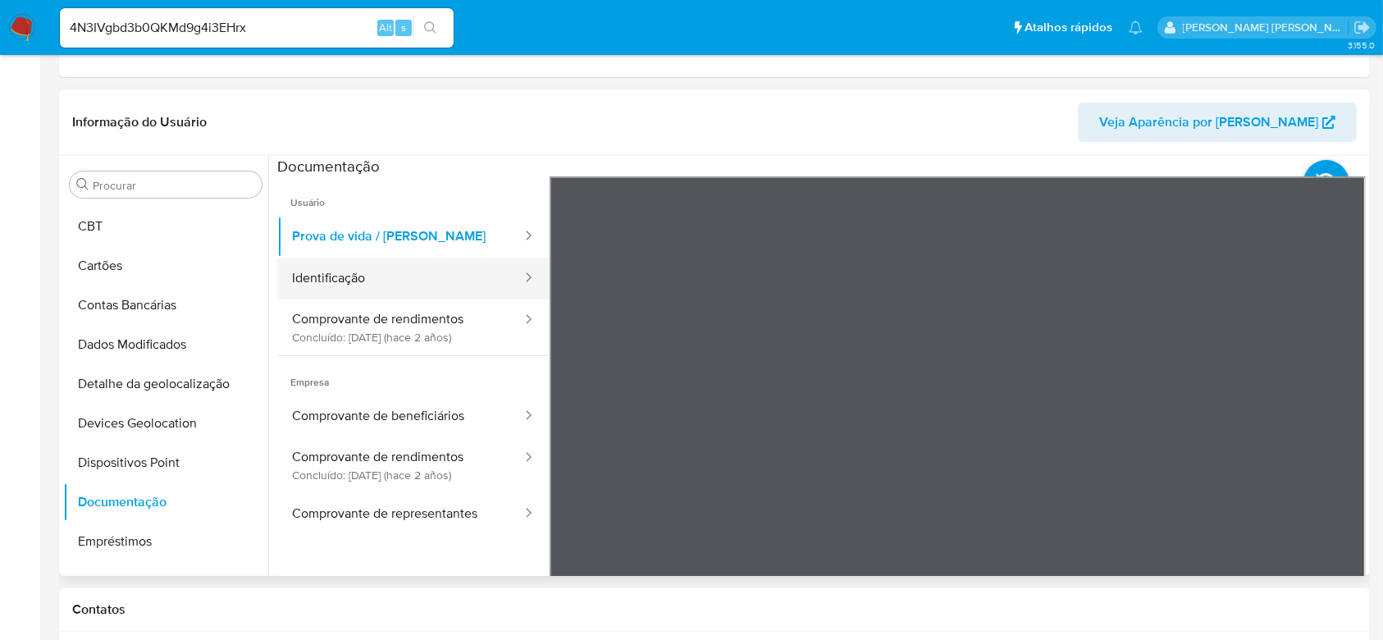
click at [407, 288] on button "Identificação" at bounding box center [400, 279] width 246 height 42
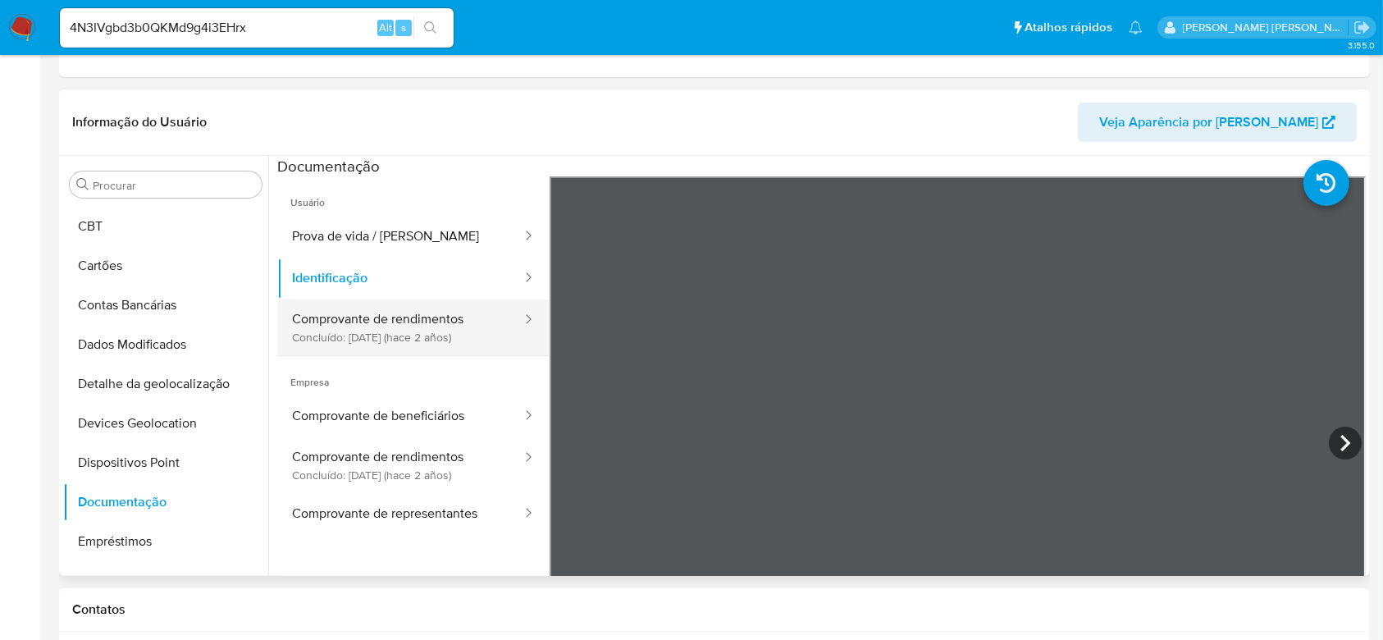
click at [434, 330] on button "Comprovante de rendimentos Concluído: [DATE] (hace 2 años)" at bounding box center [400, 327] width 246 height 56
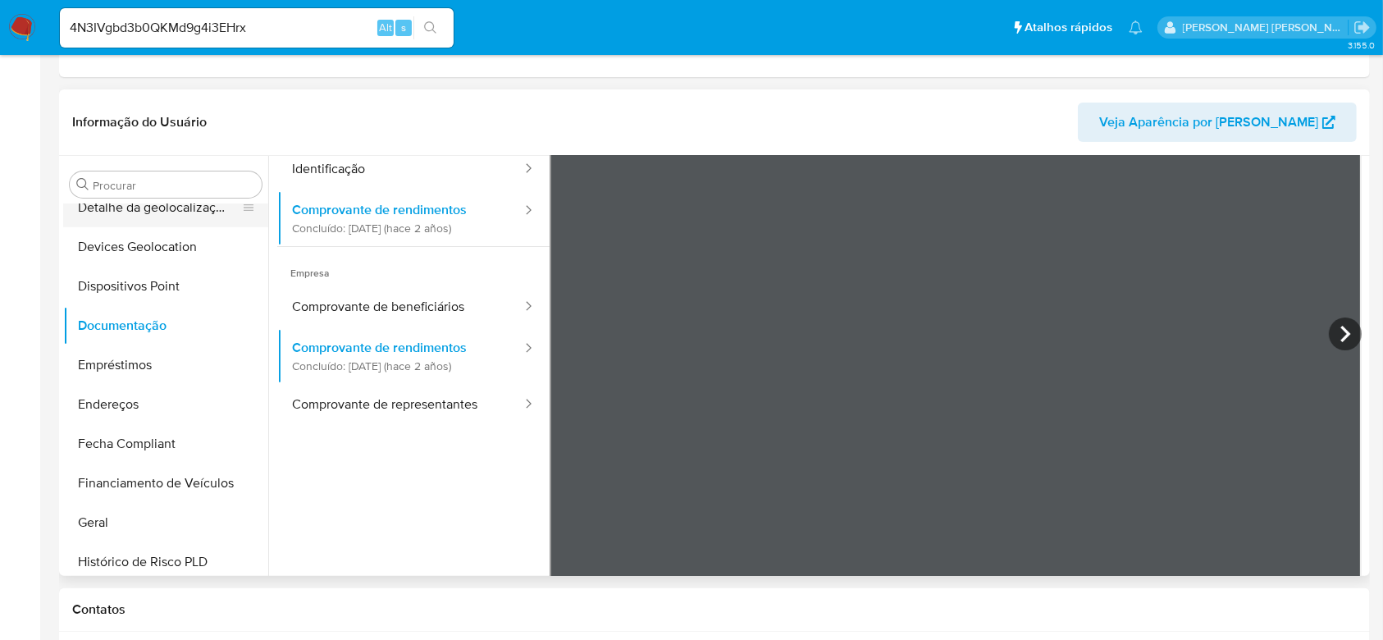
scroll to position [295, 0]
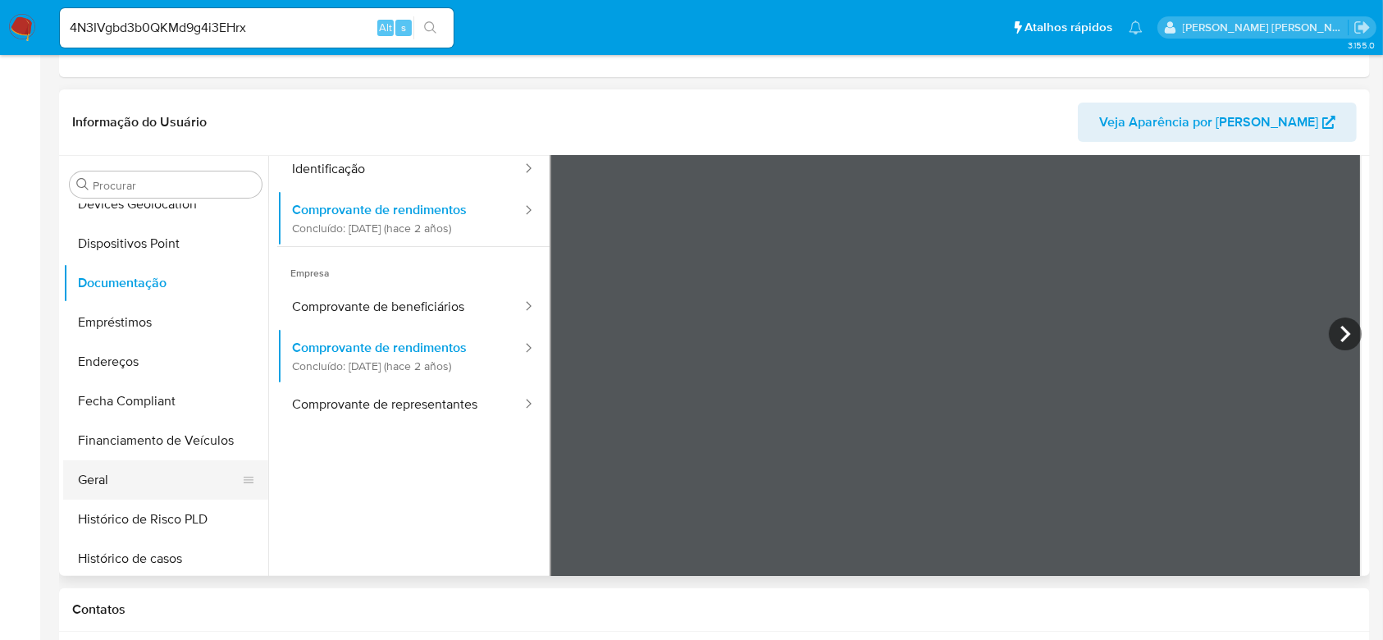
click at [134, 474] on button "Geral" at bounding box center [159, 479] width 192 height 39
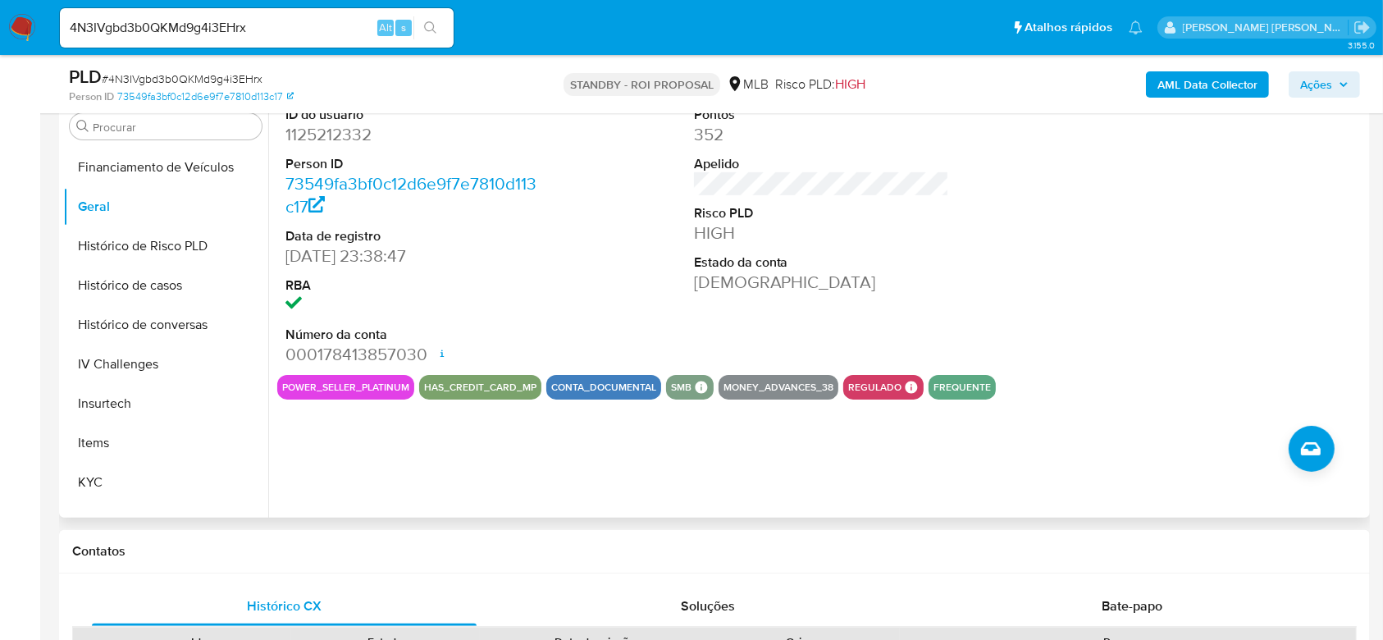
scroll to position [513, 0]
click at [160, 285] on button "Histórico de casos" at bounding box center [159, 281] width 192 height 39
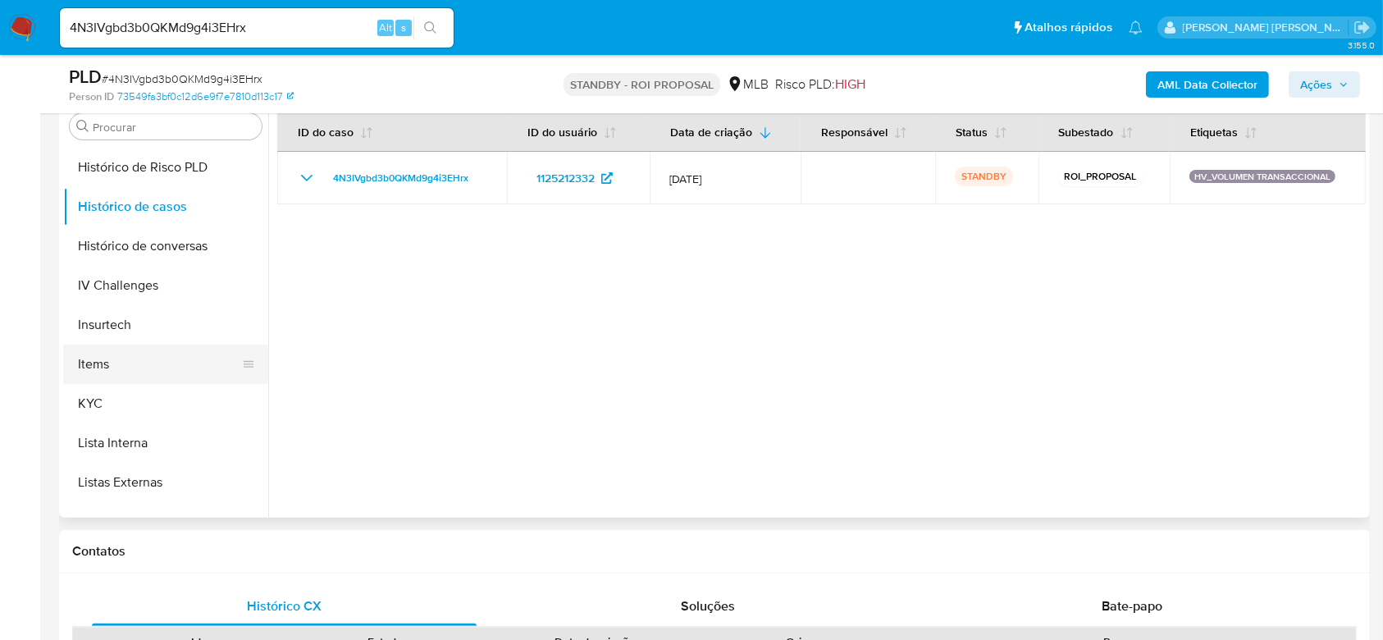
scroll to position [623, 0]
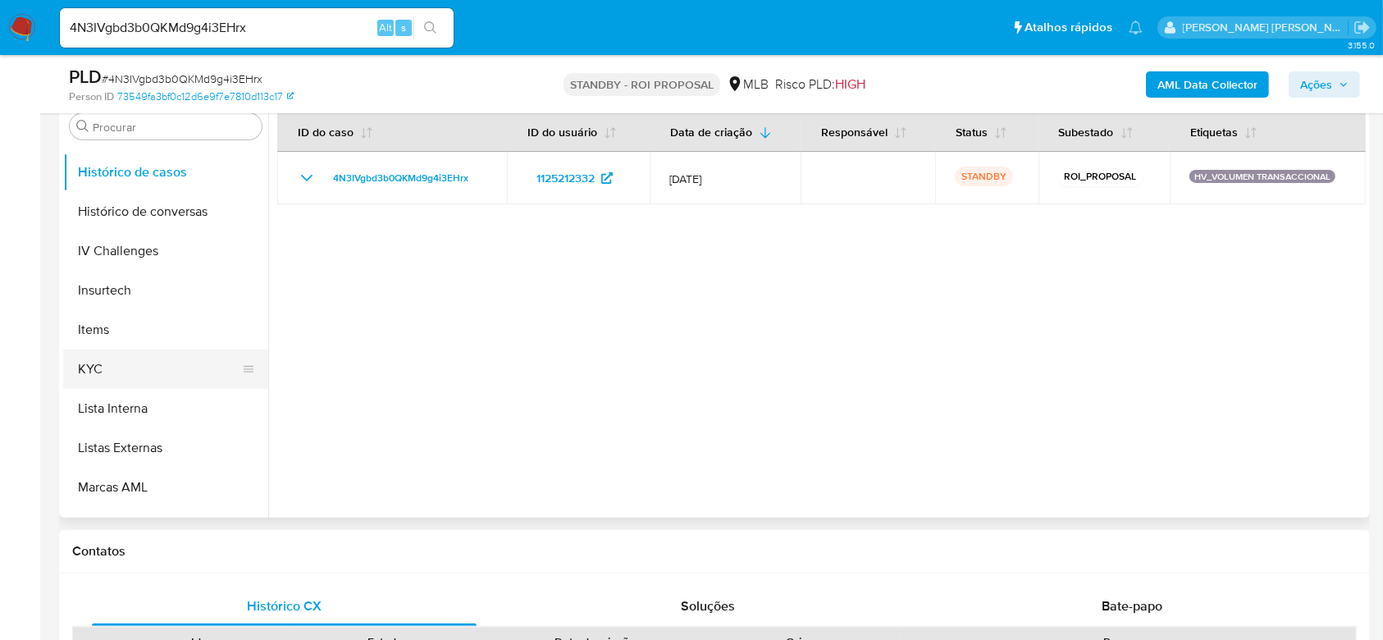
click at [105, 376] on button "KYC" at bounding box center [159, 368] width 192 height 39
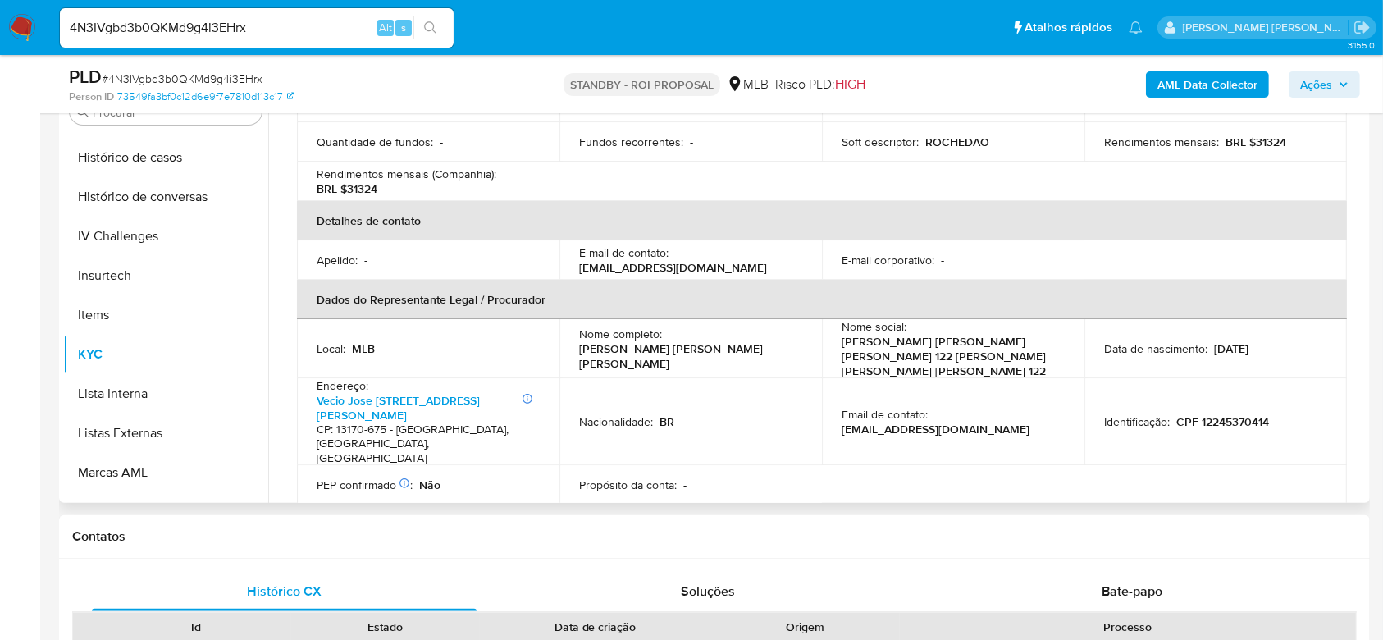
scroll to position [437, 0]
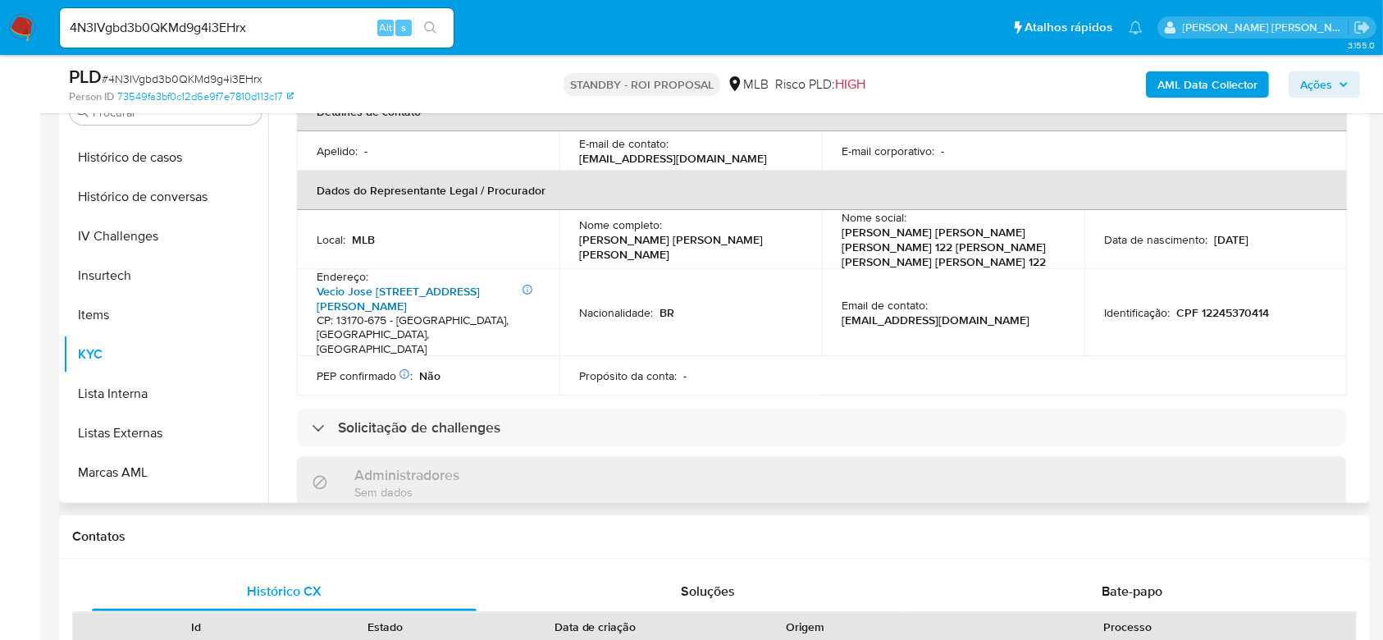
click at [410, 283] on link "Vecio Jose [STREET_ADDRESS][PERSON_NAME]" at bounding box center [398, 298] width 163 height 31
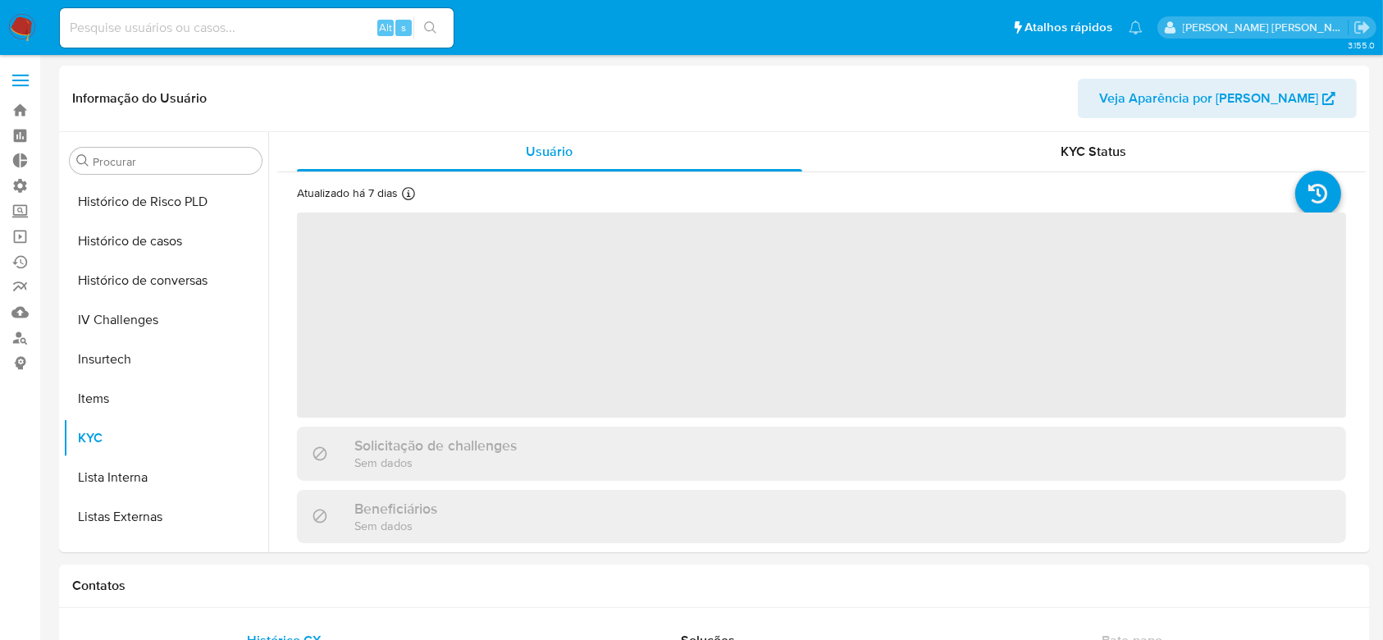
scroll to position [732, 0]
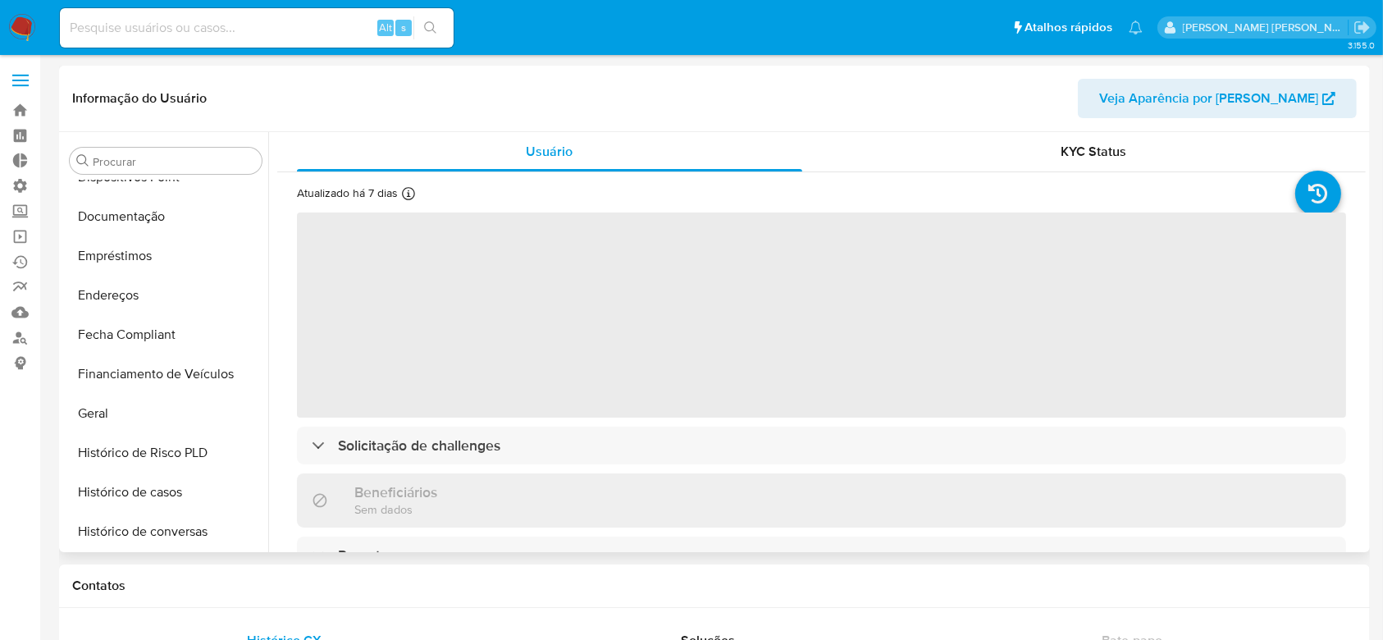
select select "10"
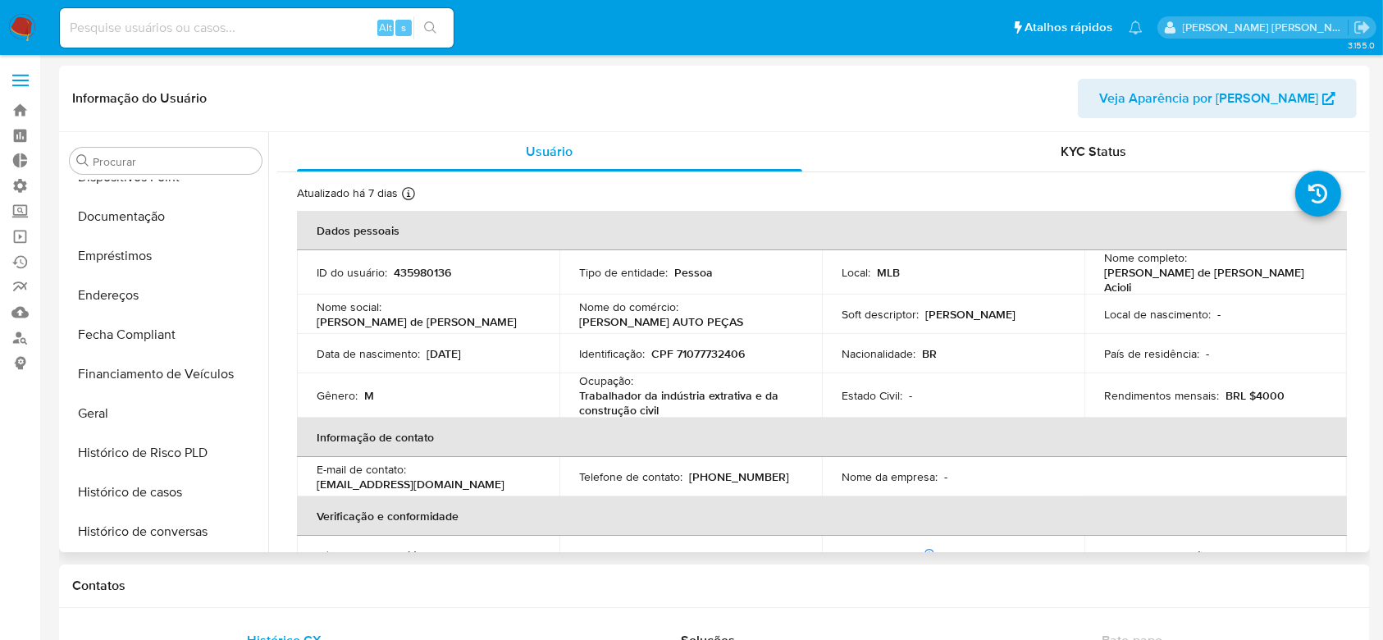
scroll to position [295, 0]
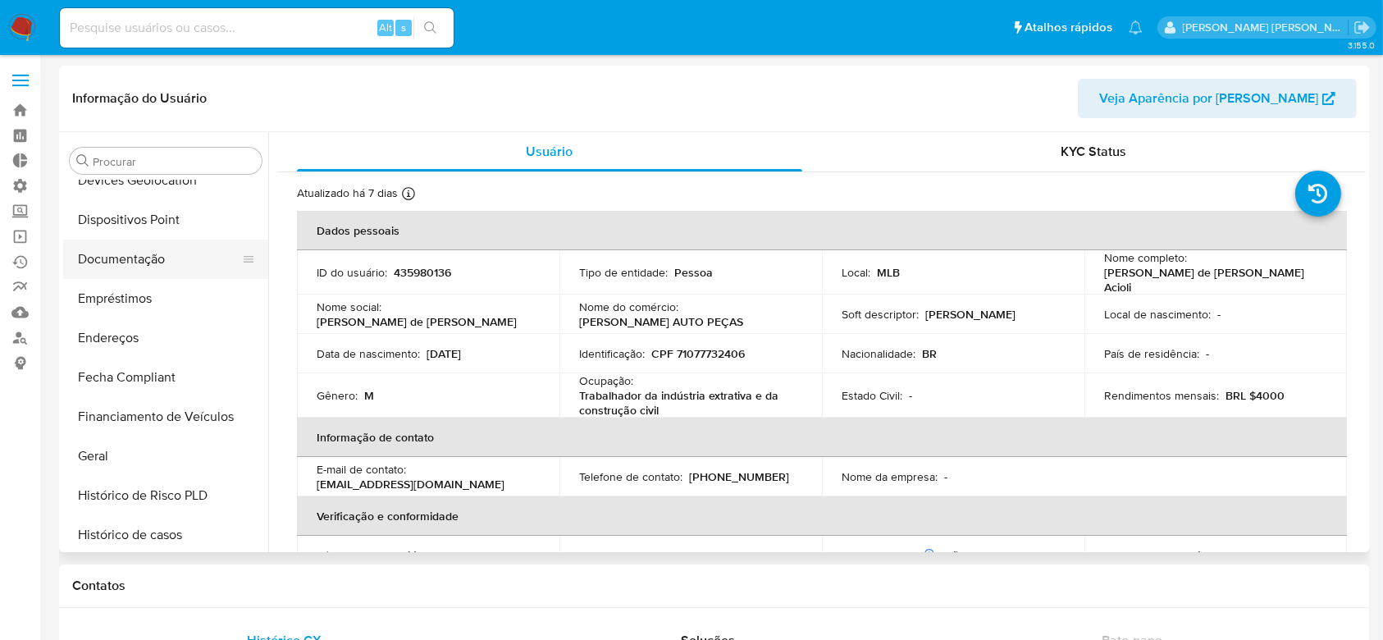
click at [136, 258] on button "Documentação" at bounding box center [159, 258] width 192 height 39
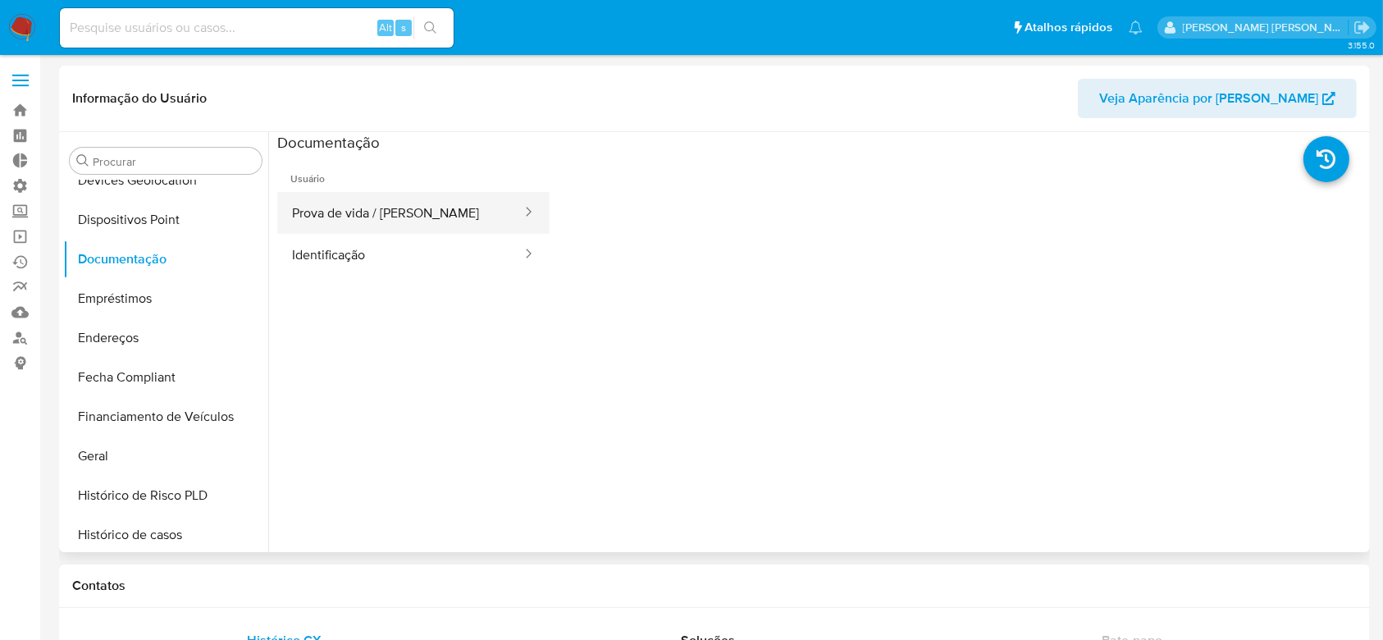
click at [381, 211] on button "Prova de vida / [PERSON_NAME]" at bounding box center [400, 213] width 246 height 42
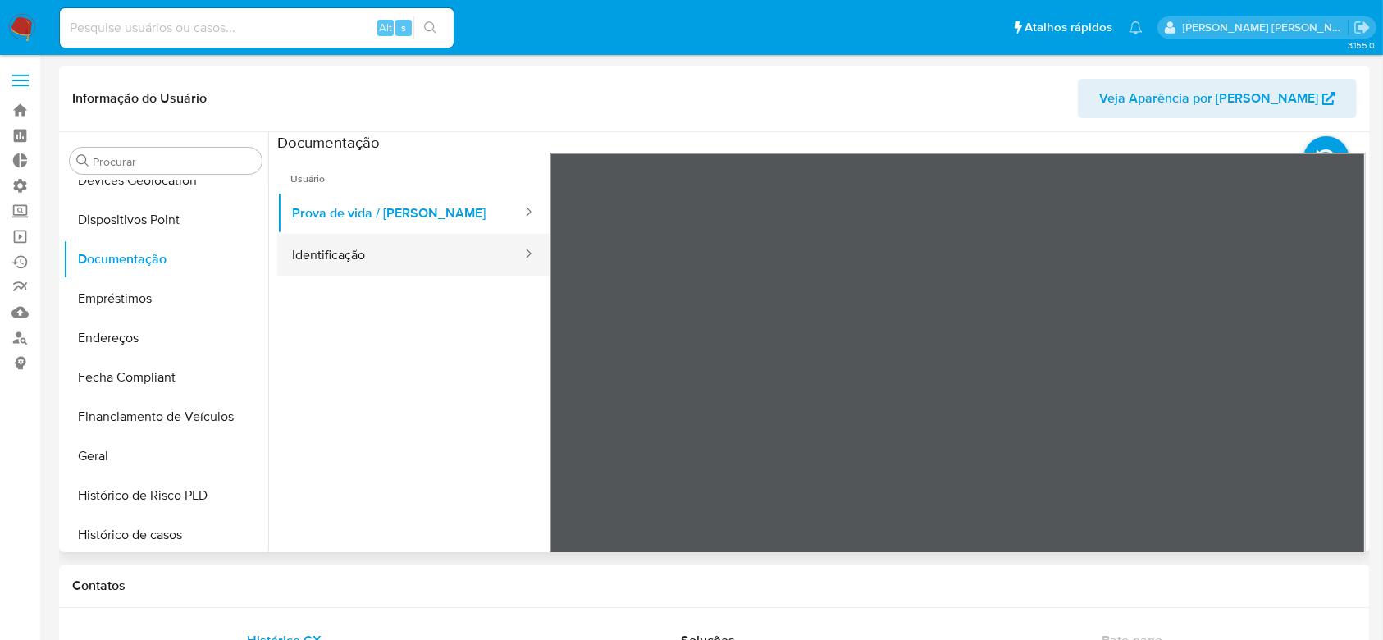
click at [367, 255] on button "Identificação" at bounding box center [400, 255] width 246 height 42
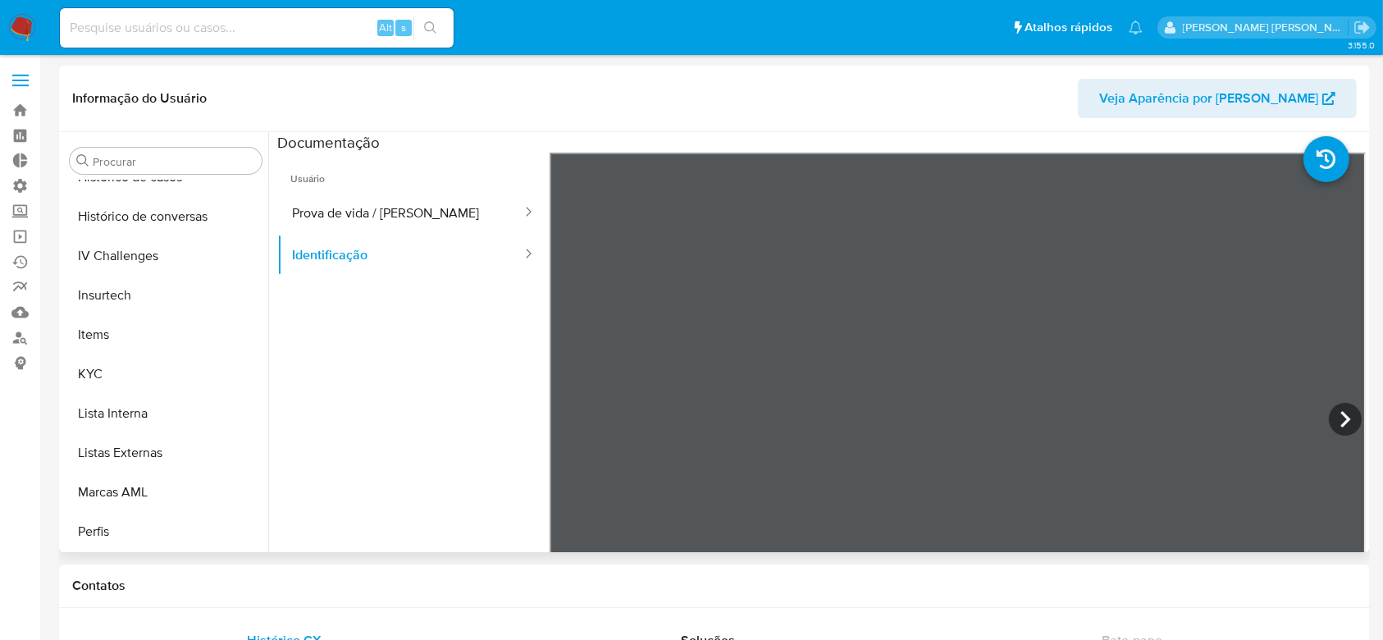
scroll to position [732, 0]
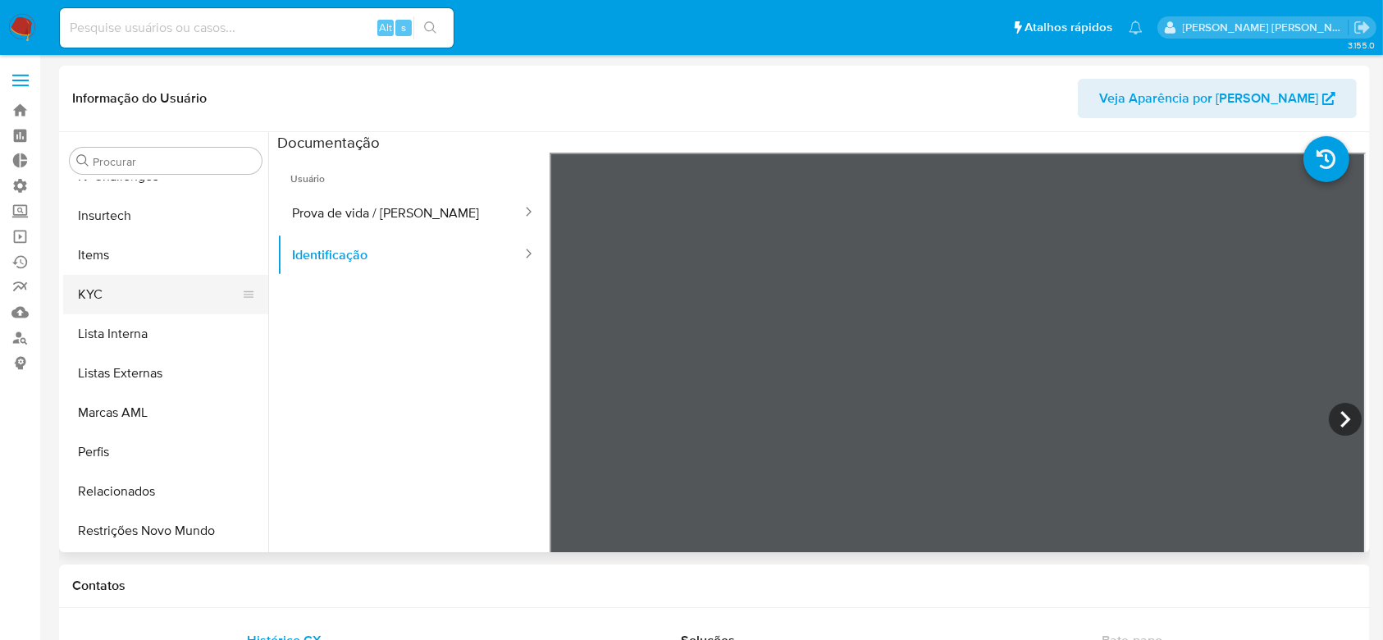
click at [106, 296] on button "KYC" at bounding box center [159, 294] width 192 height 39
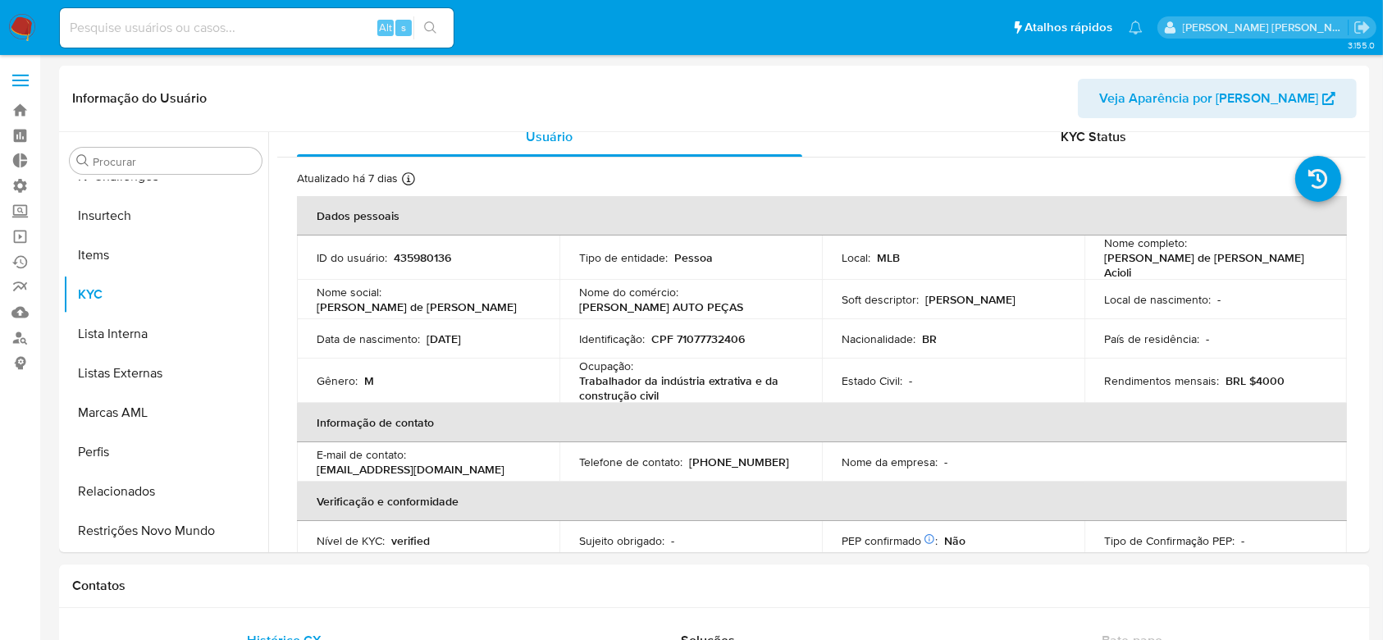
scroll to position [0, 0]
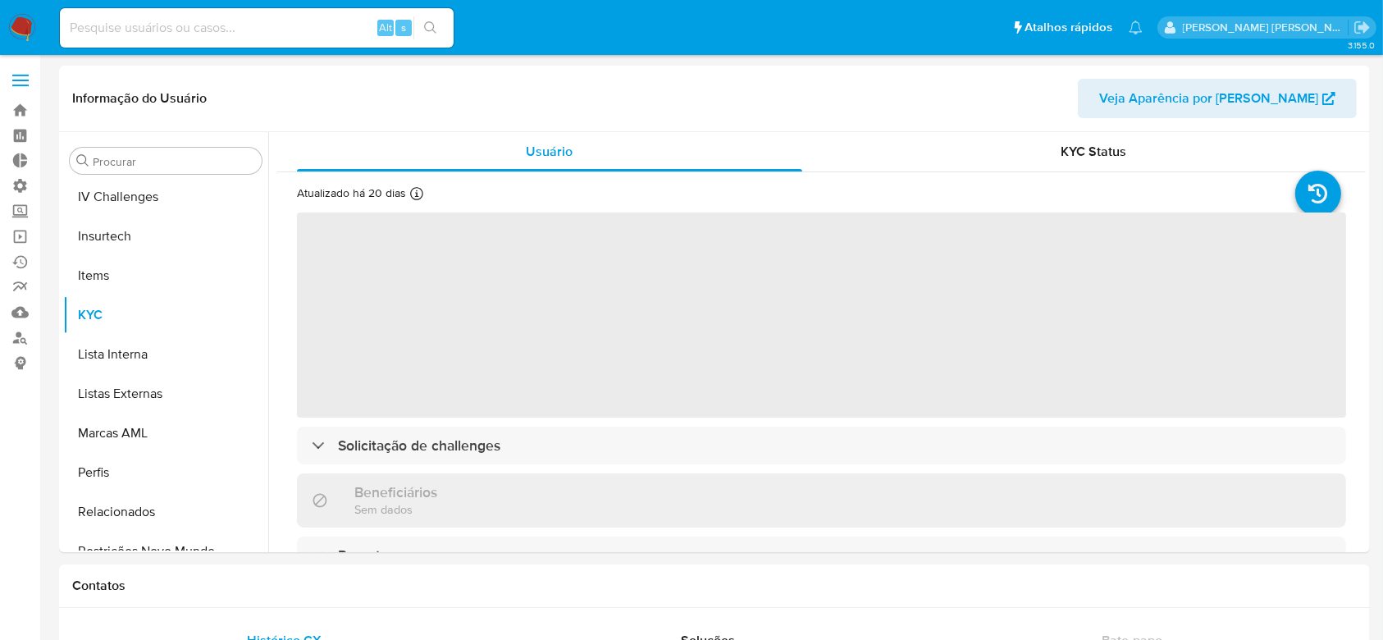
scroll to position [732, 0]
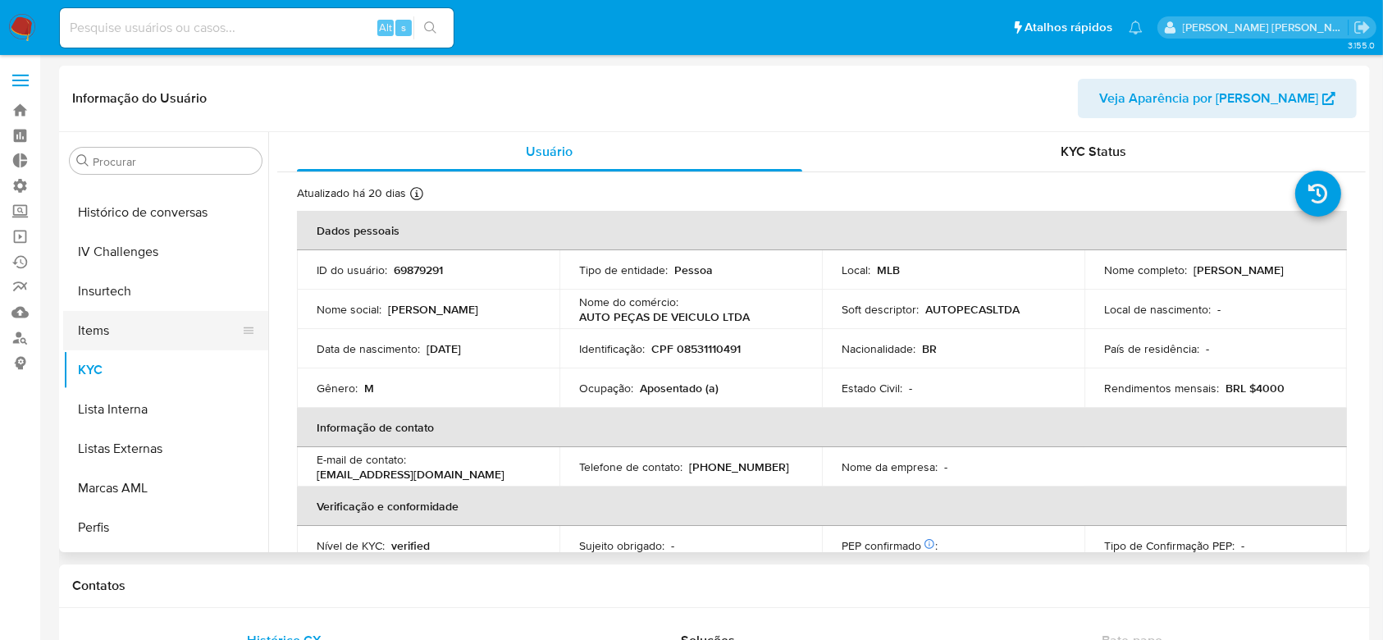
select select "10"
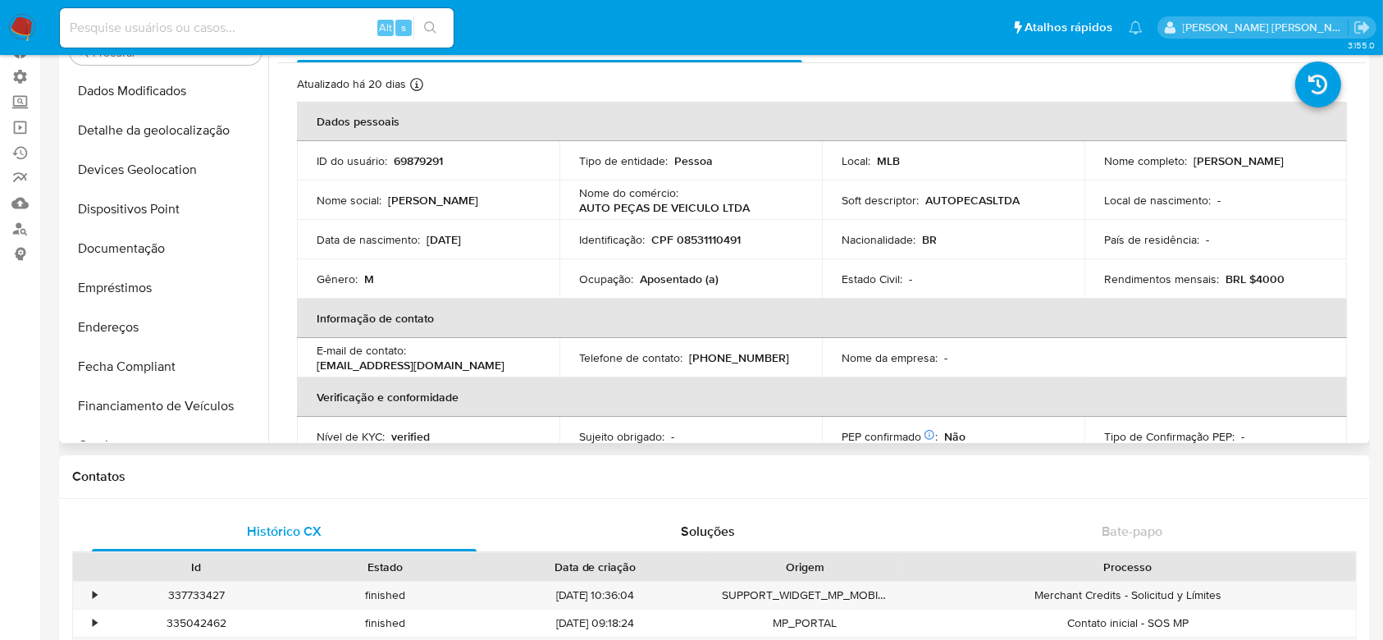
scroll to position [218, 0]
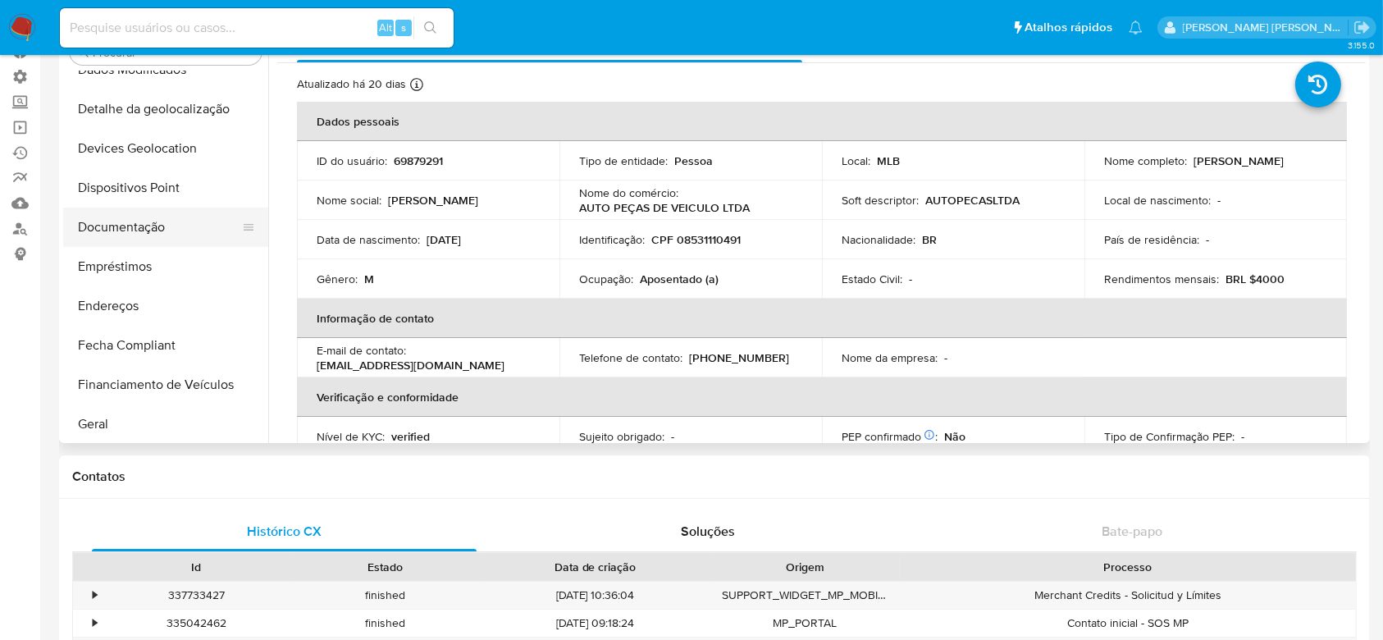
click at [136, 222] on button "Documentação" at bounding box center [159, 226] width 192 height 39
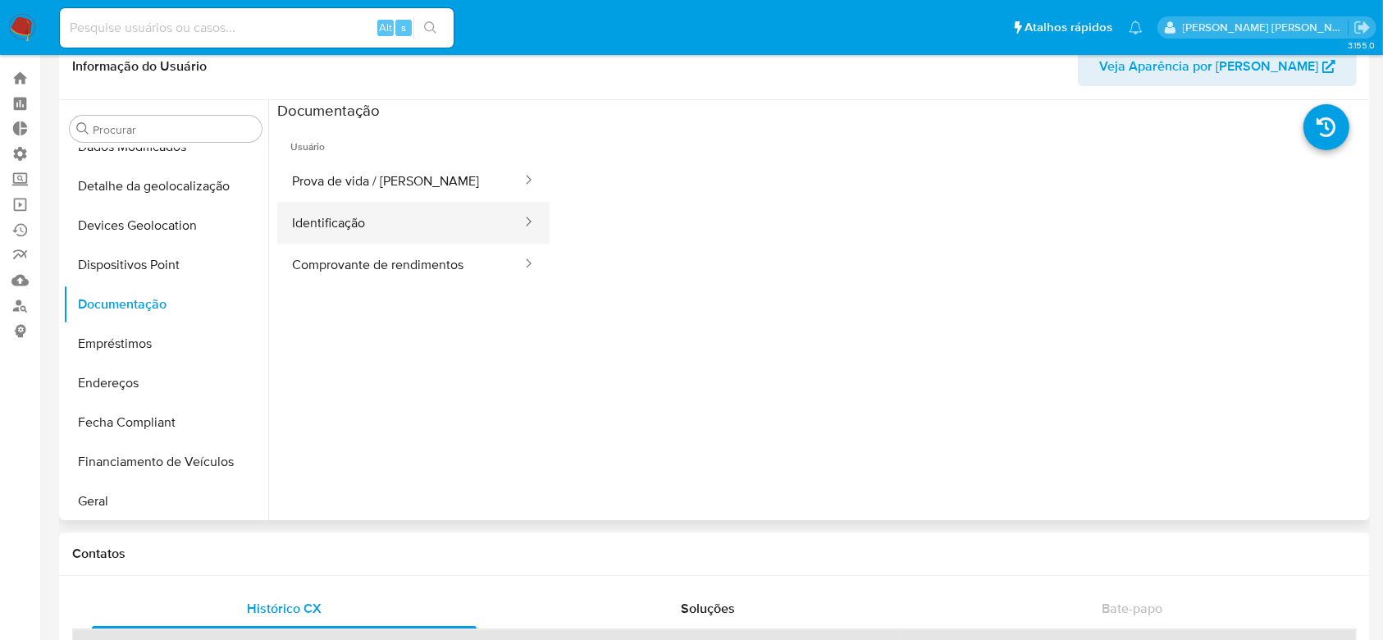
scroll to position [0, 0]
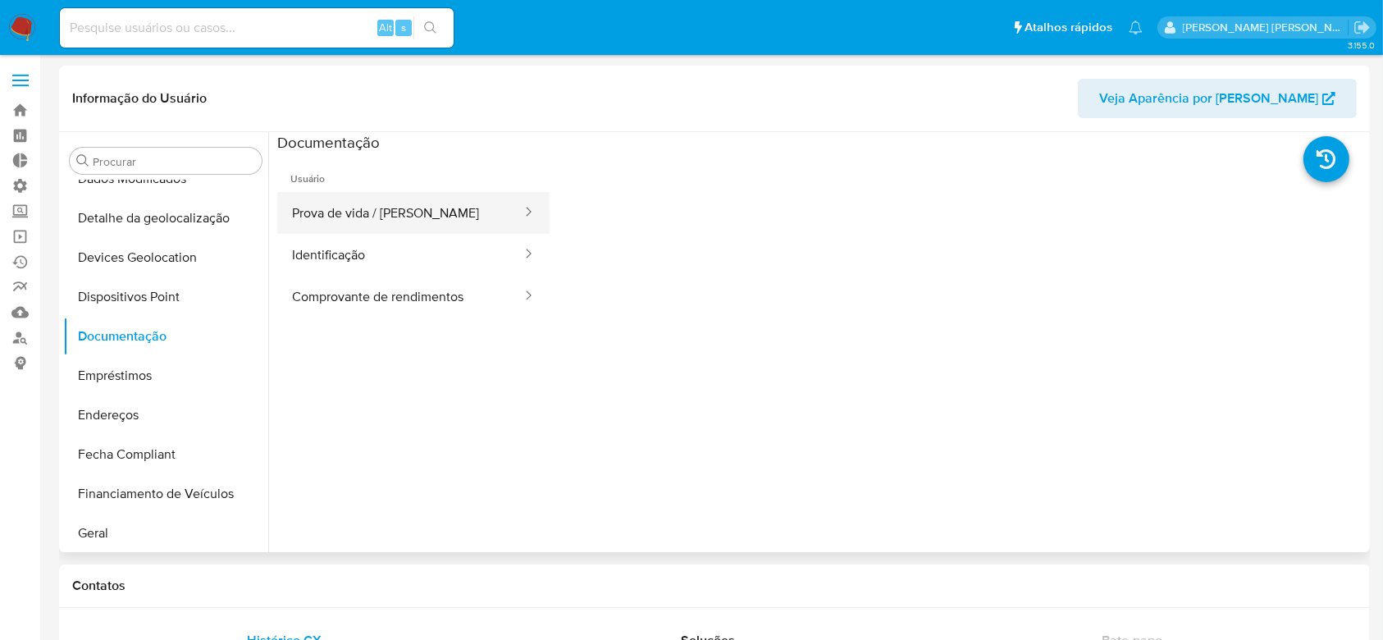
click at [385, 213] on button "Prova de vida / [PERSON_NAME]" at bounding box center [400, 213] width 246 height 42
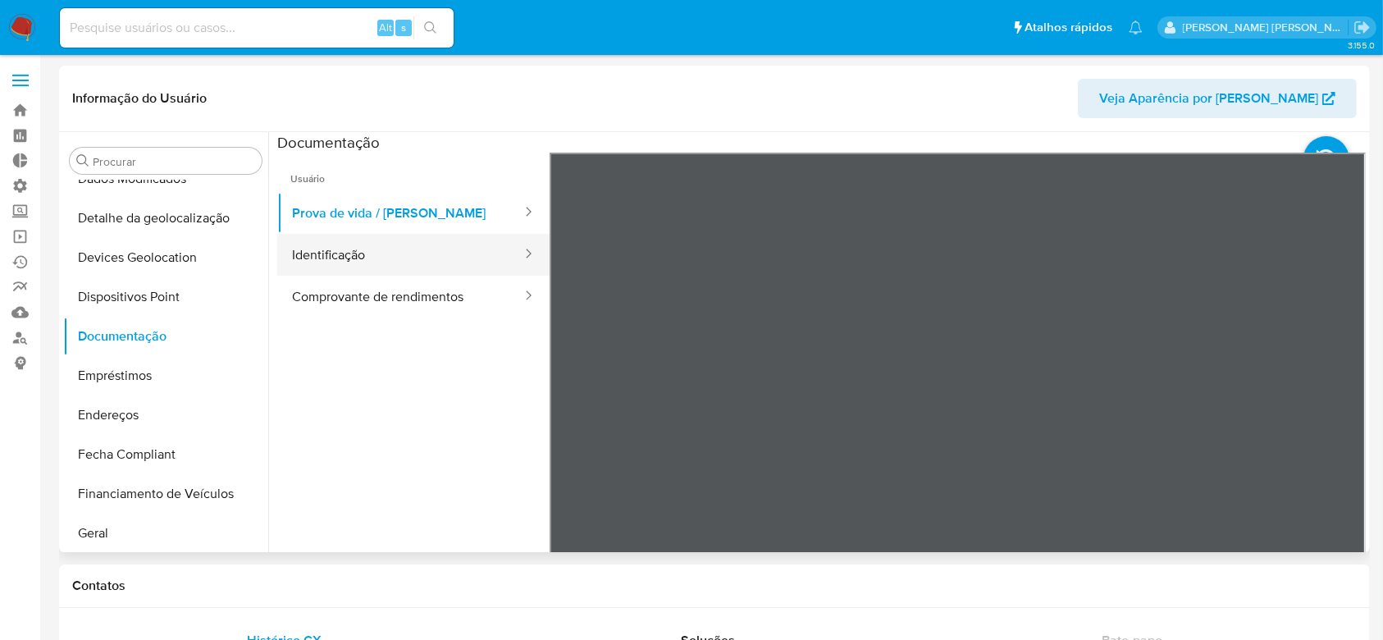
click at [397, 248] on button "Identificação" at bounding box center [400, 255] width 246 height 42
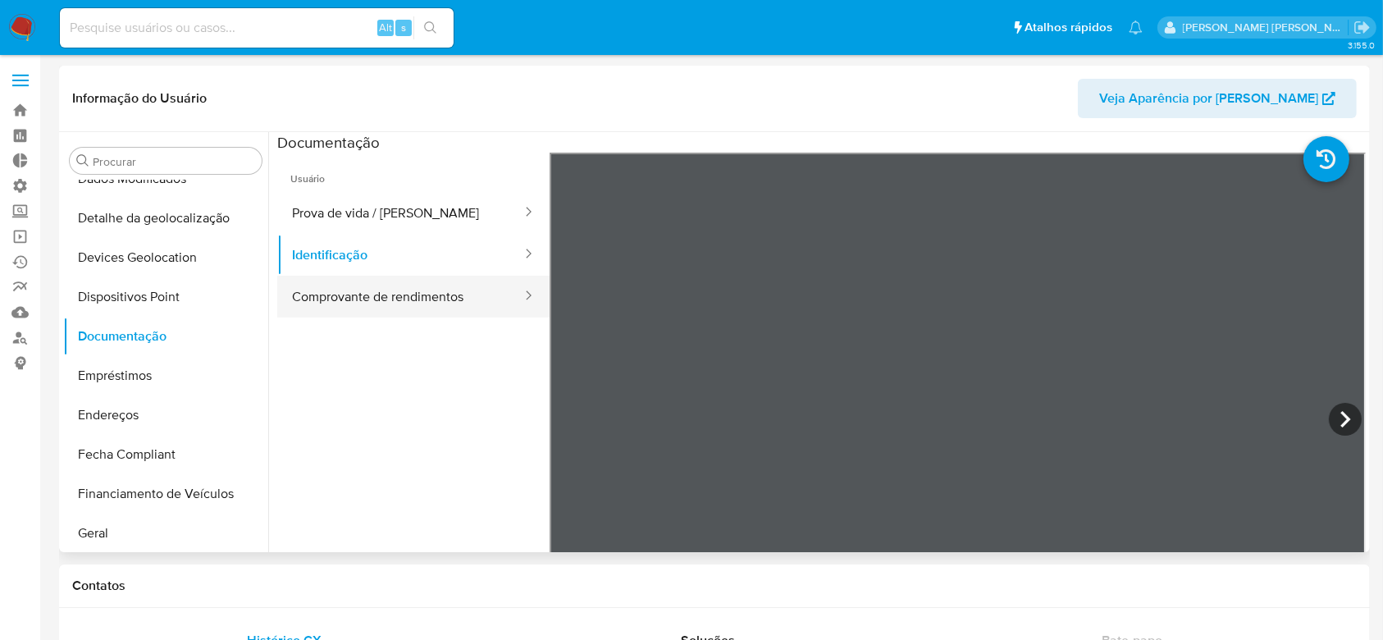
click at [360, 300] on button "Comprovante de rendimentos" at bounding box center [400, 297] width 246 height 42
